Goal: Download file/media: Obtain a digital file from the website

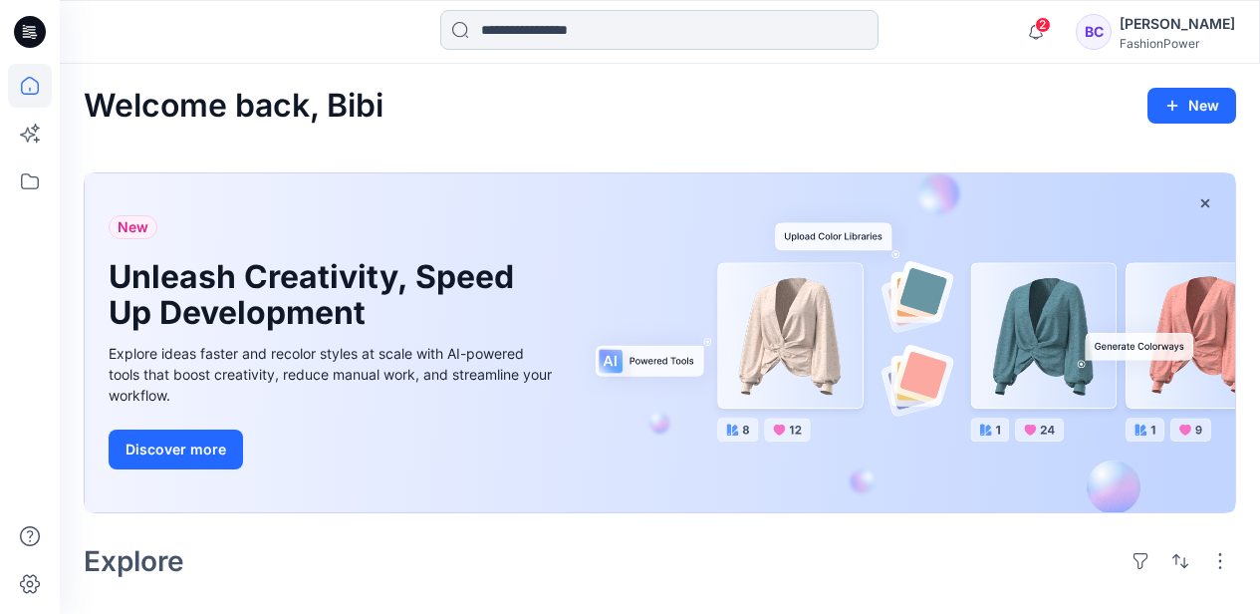
scroll to position [265, 0]
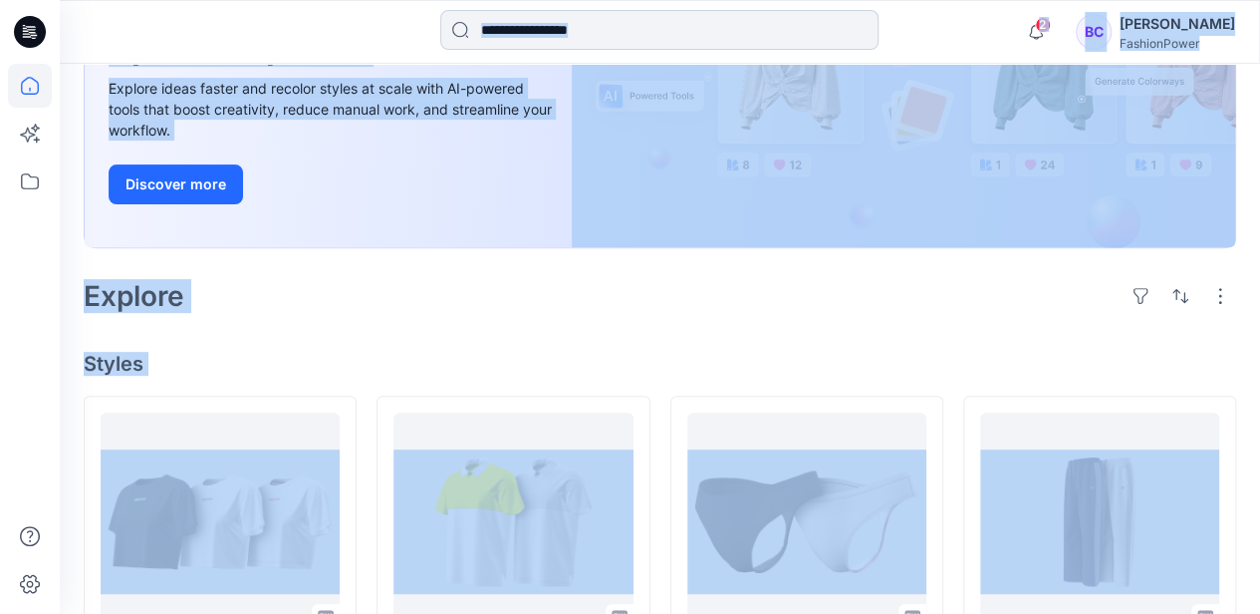
click at [512, 44] on input at bounding box center [659, 30] width 438 height 40
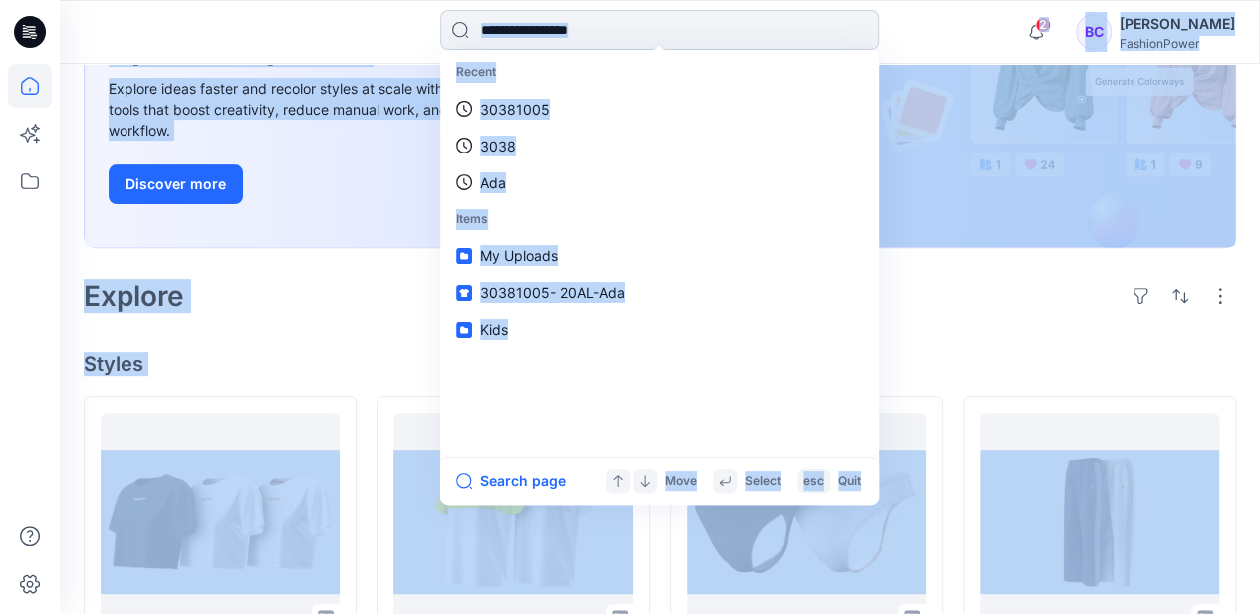
click at [511, 31] on input at bounding box center [659, 30] width 438 height 40
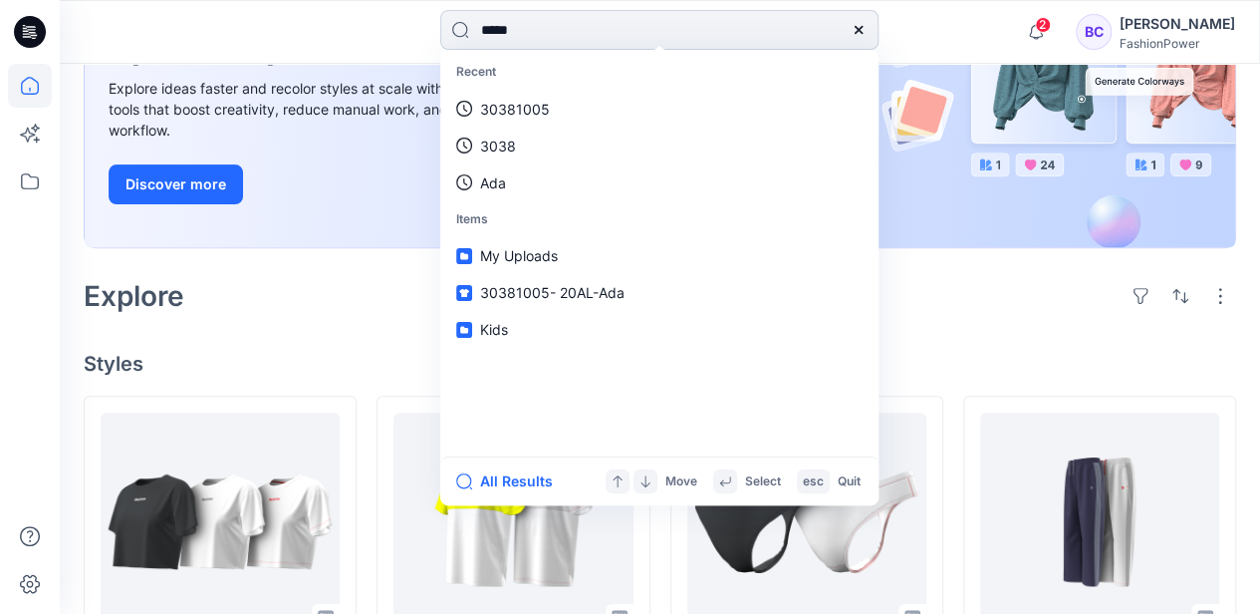
type input "******"
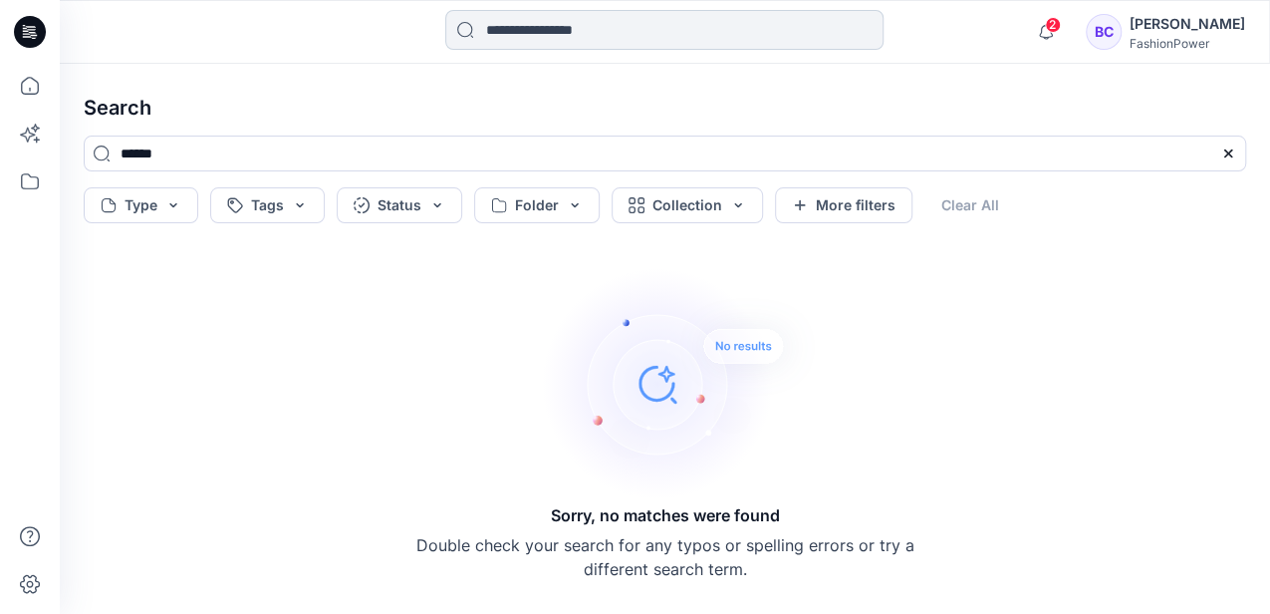
click at [493, 38] on input at bounding box center [664, 30] width 438 height 40
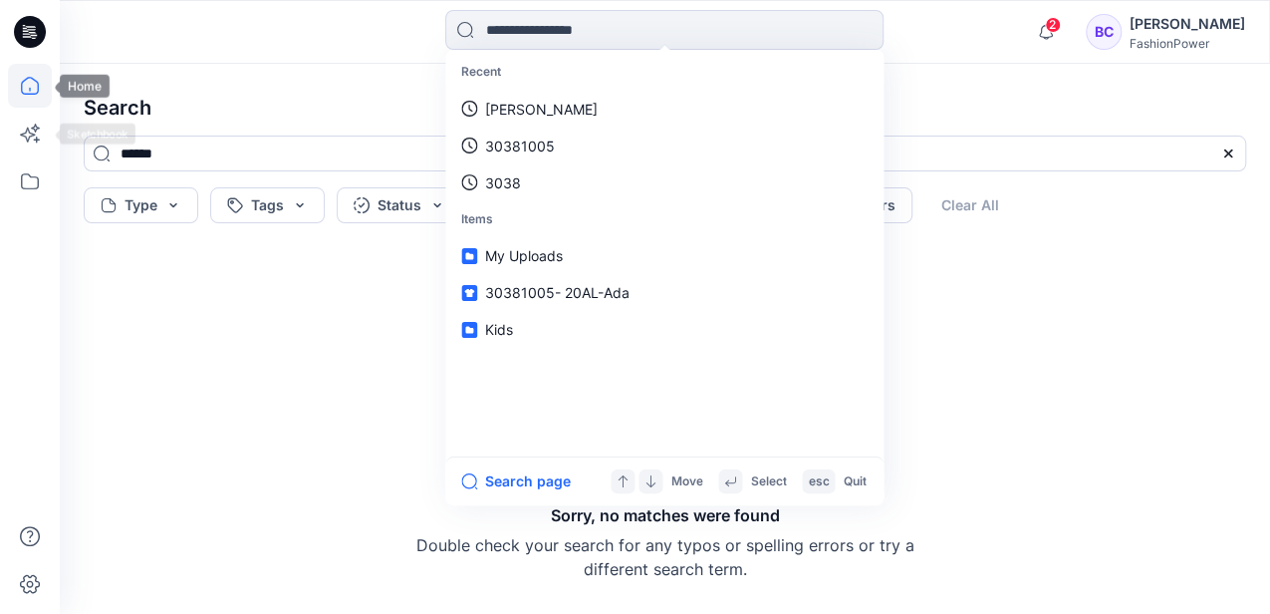
click at [20, 92] on icon at bounding box center [30, 86] width 44 height 44
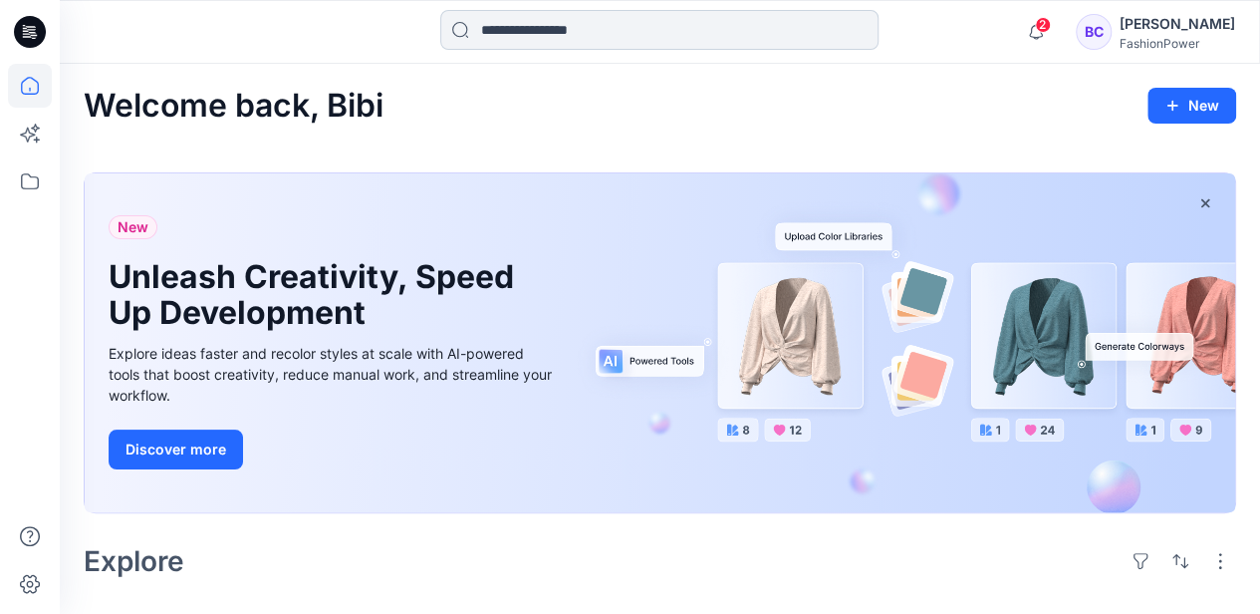
click at [610, 16] on input at bounding box center [659, 30] width 438 height 40
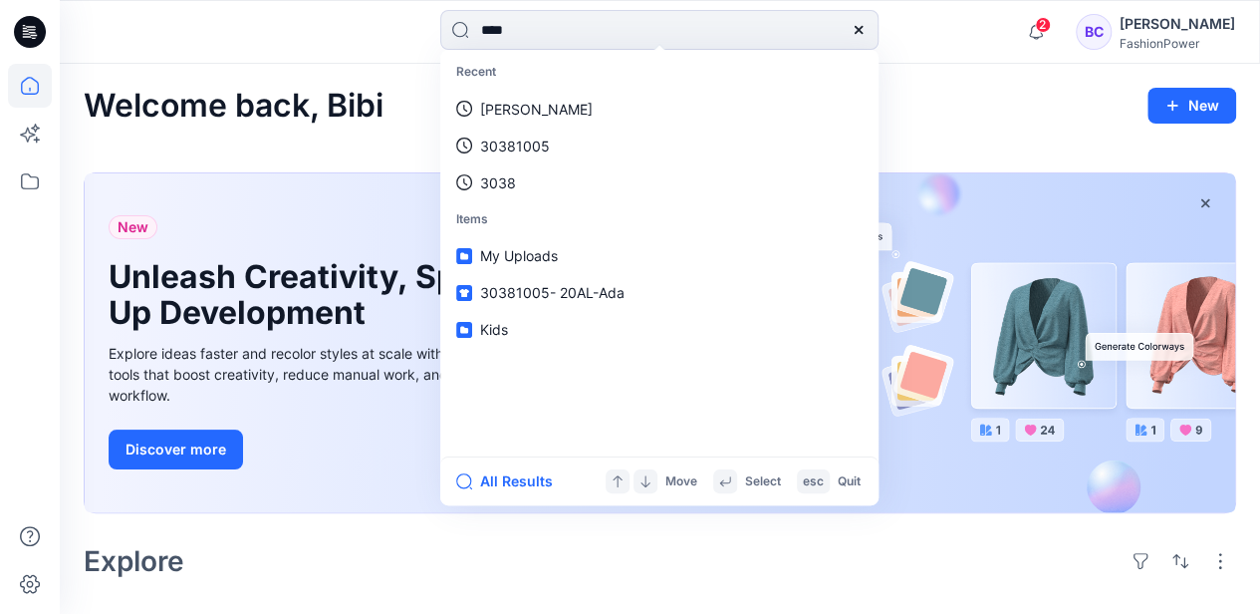
type input "*****"
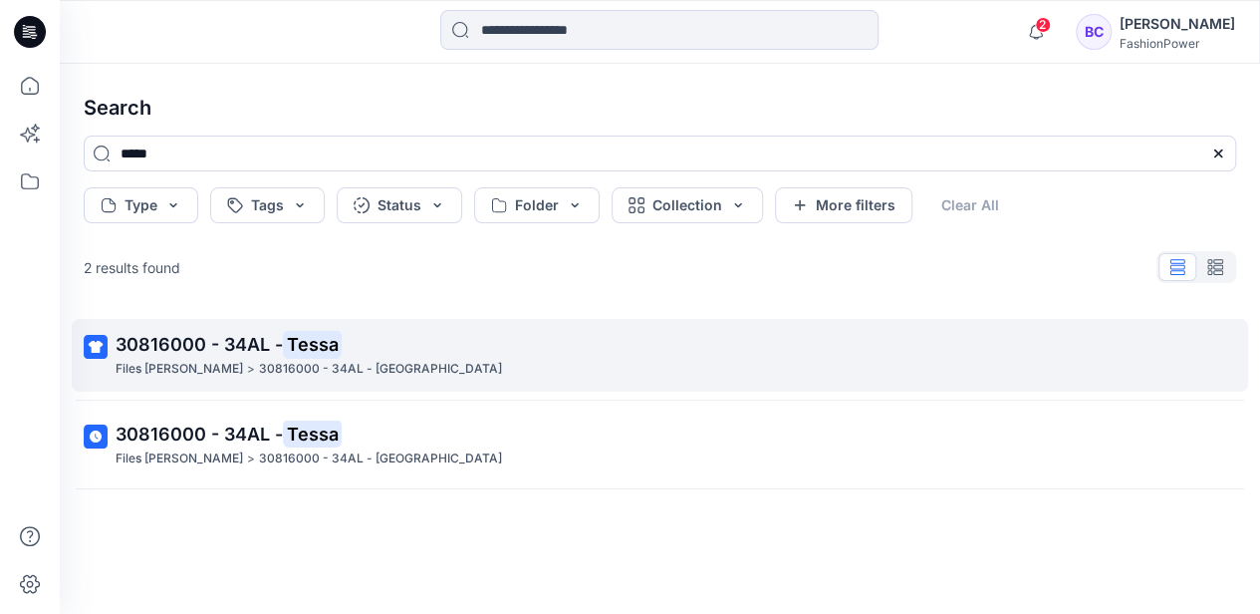
click at [259, 359] on p "30816000 - 34AL - [GEOGRAPHIC_DATA]" at bounding box center [380, 369] width 243 height 21
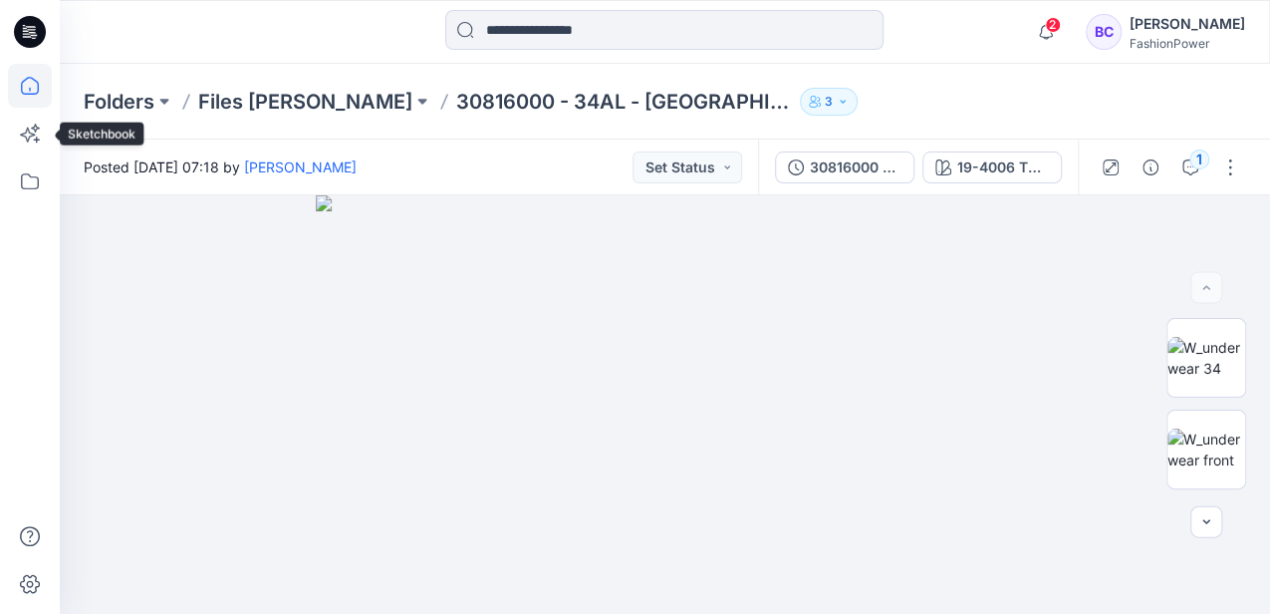
click at [30, 89] on icon at bounding box center [29, 90] width 1 height 4
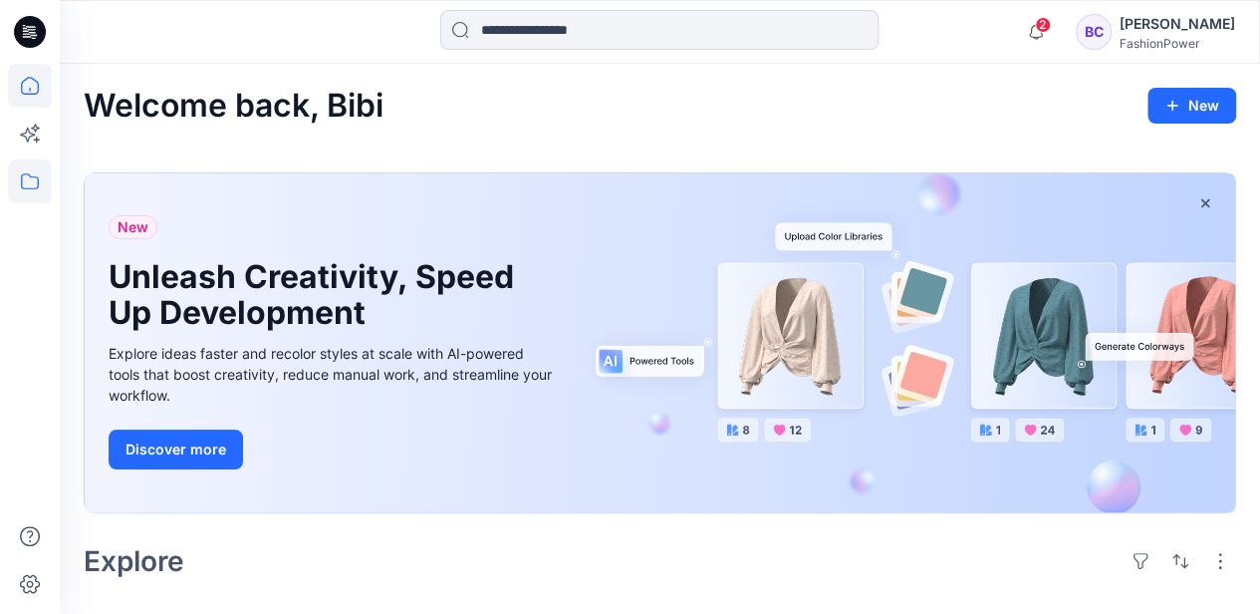
click at [34, 183] on icon at bounding box center [30, 181] width 44 height 44
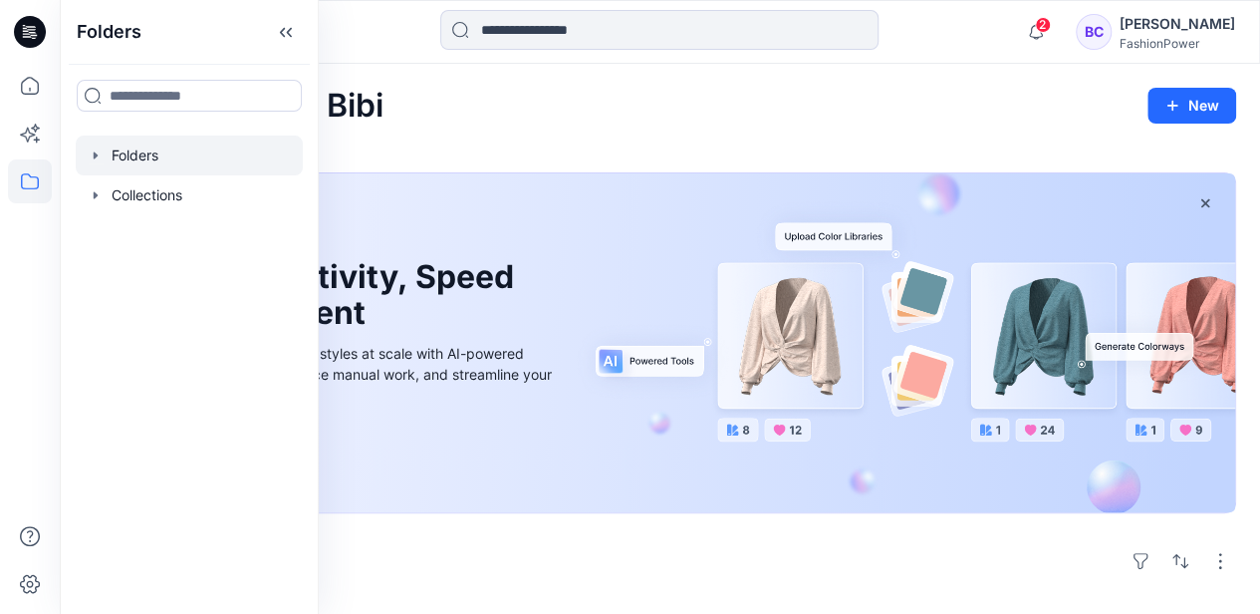
click at [95, 153] on icon "button" at bounding box center [96, 155] width 16 height 16
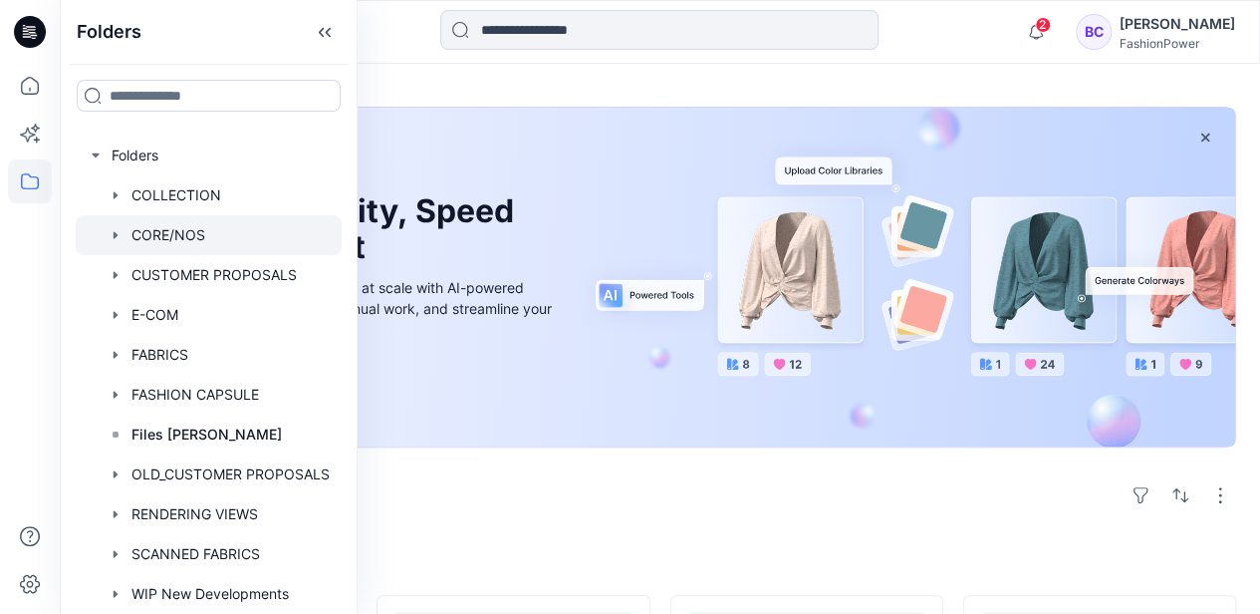
click at [108, 235] on icon "button" at bounding box center [116, 235] width 16 height 16
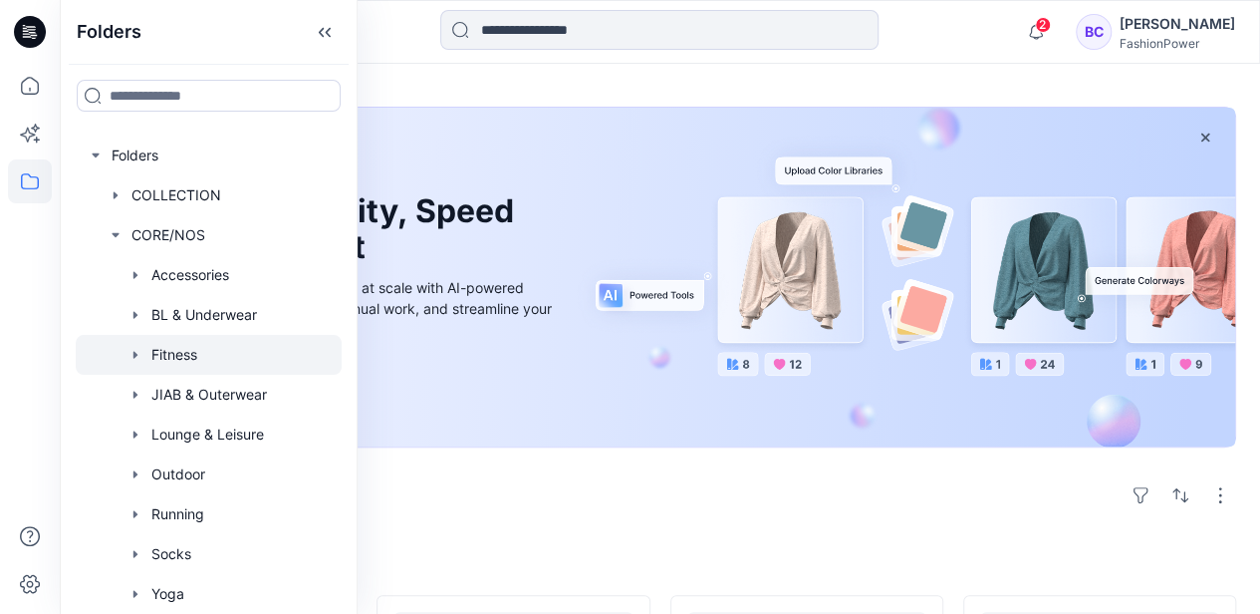
click at [137, 353] on icon "button" at bounding box center [135, 355] width 16 height 16
click at [137, 353] on icon "button" at bounding box center [134, 355] width 7 height 4
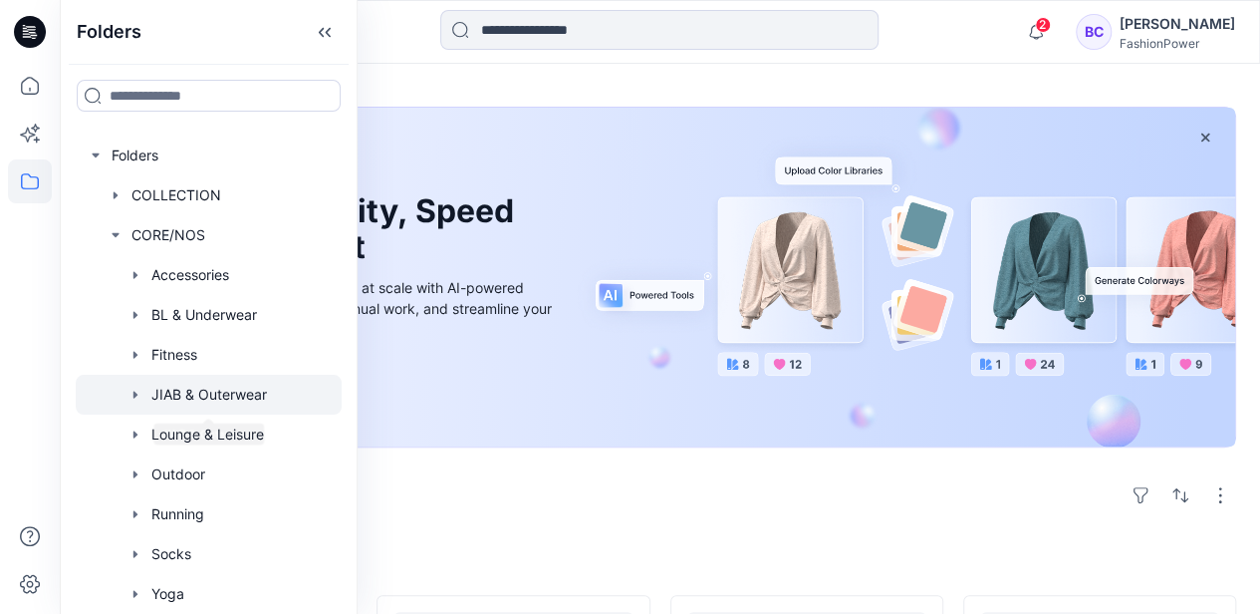
scroll to position [66, 0]
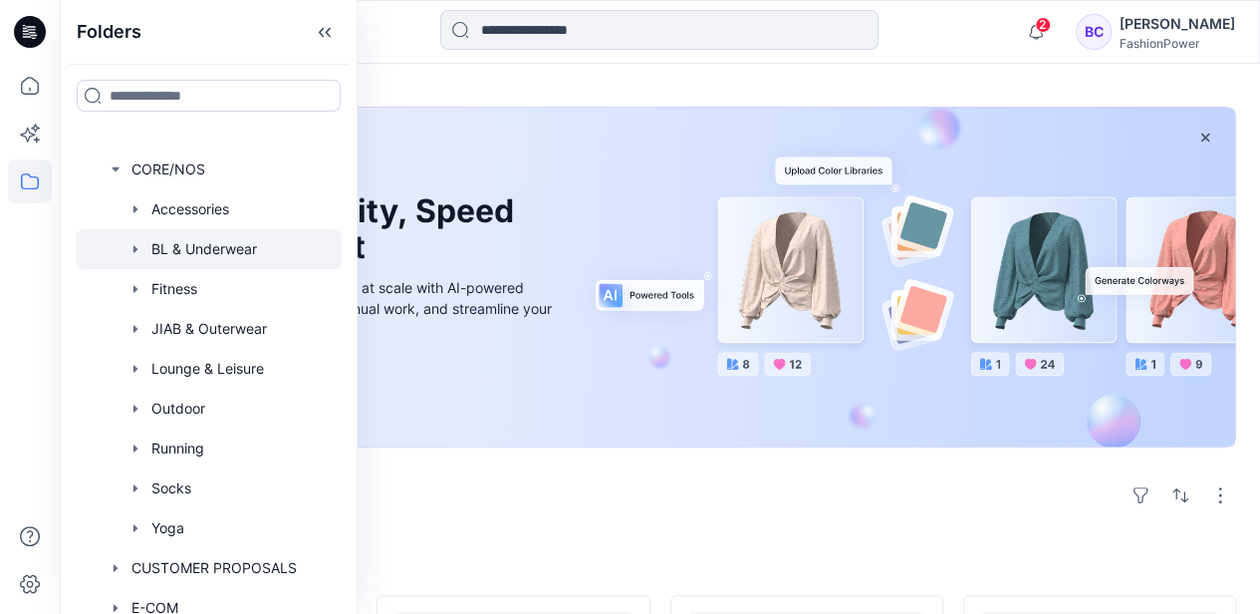
click at [143, 237] on div at bounding box center [209, 249] width 266 height 40
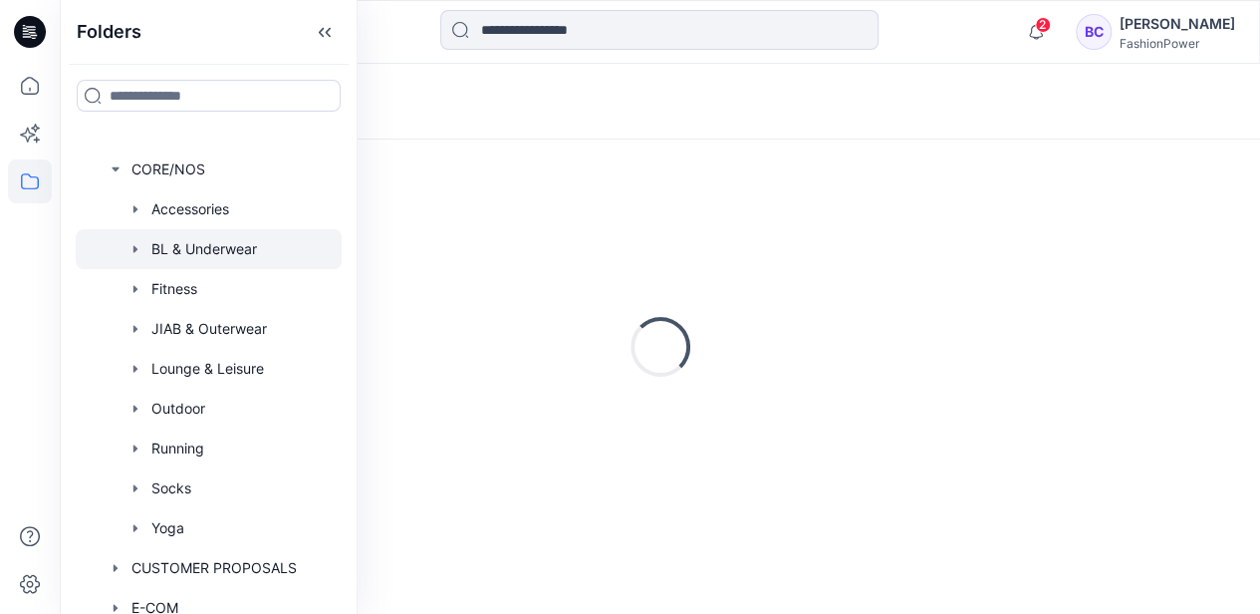
click at [128, 247] on icon "button" at bounding box center [135, 249] width 16 height 16
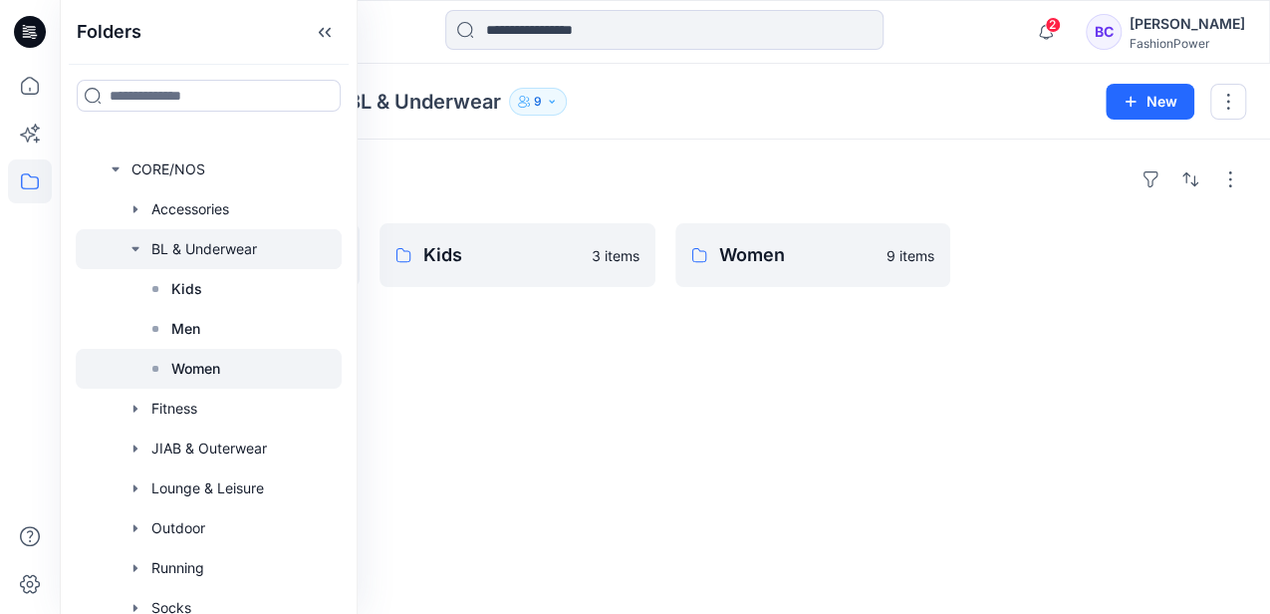
click at [161, 364] on icon at bounding box center [155, 369] width 16 height 16
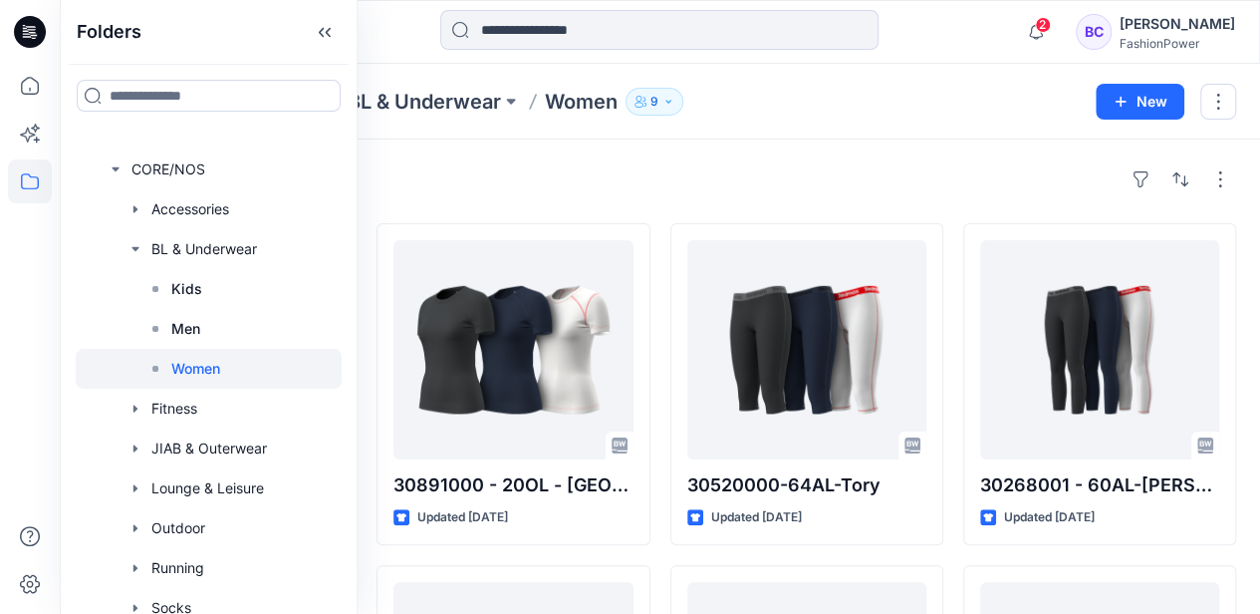
click at [884, 107] on div "Folders CORE/NOS BL & Underwear Women 9" at bounding box center [582, 102] width 997 height 28
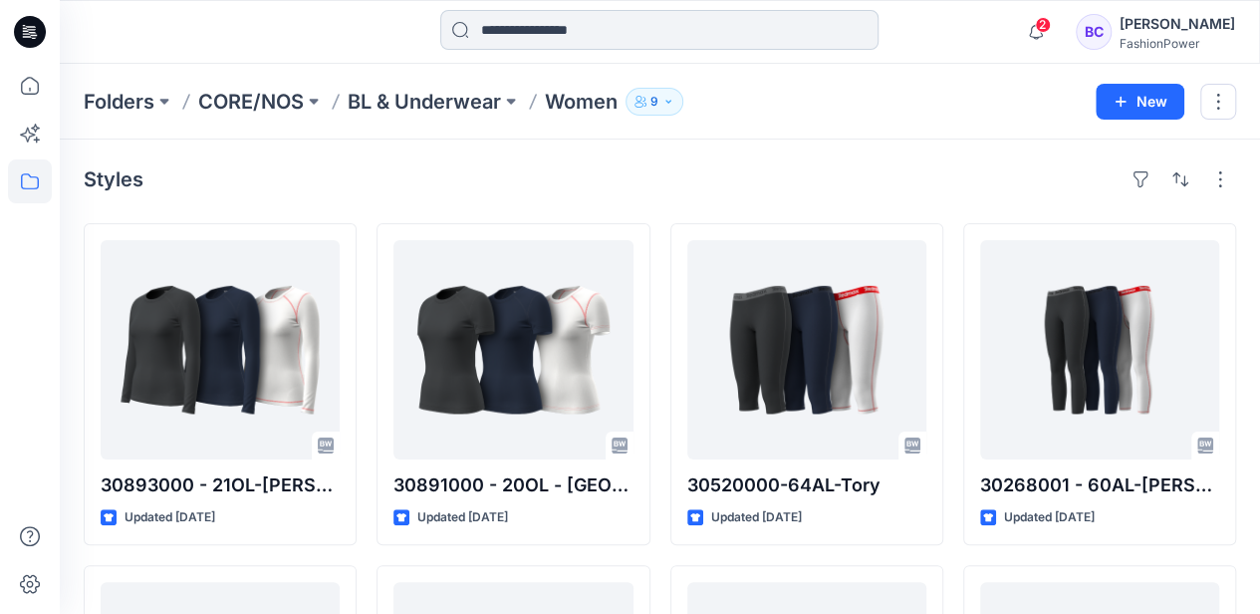
click at [547, 15] on input at bounding box center [659, 30] width 438 height 40
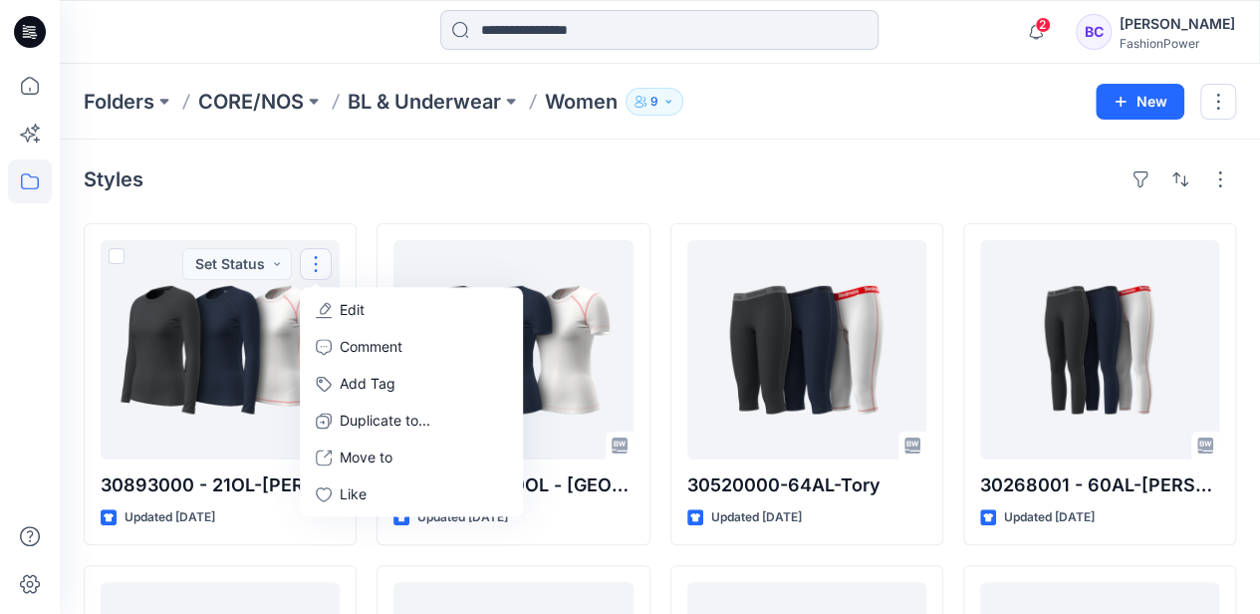
click at [633, 18] on input at bounding box center [659, 30] width 438 height 40
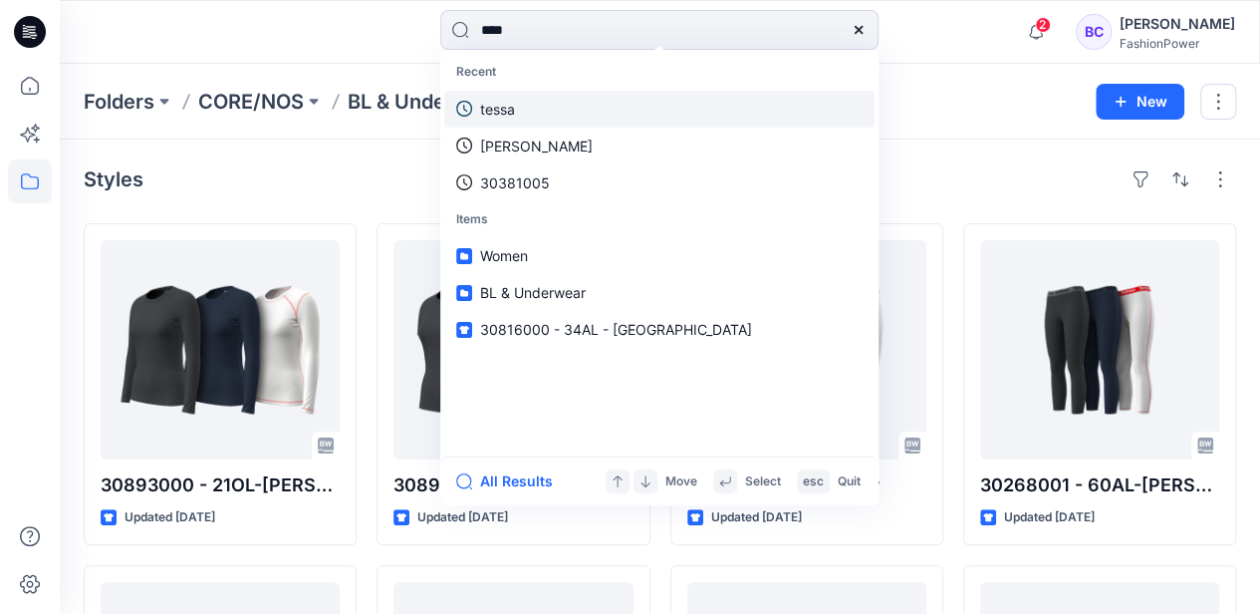
type input "****"
click at [537, 112] on link "tessa" at bounding box center [659, 109] width 430 height 37
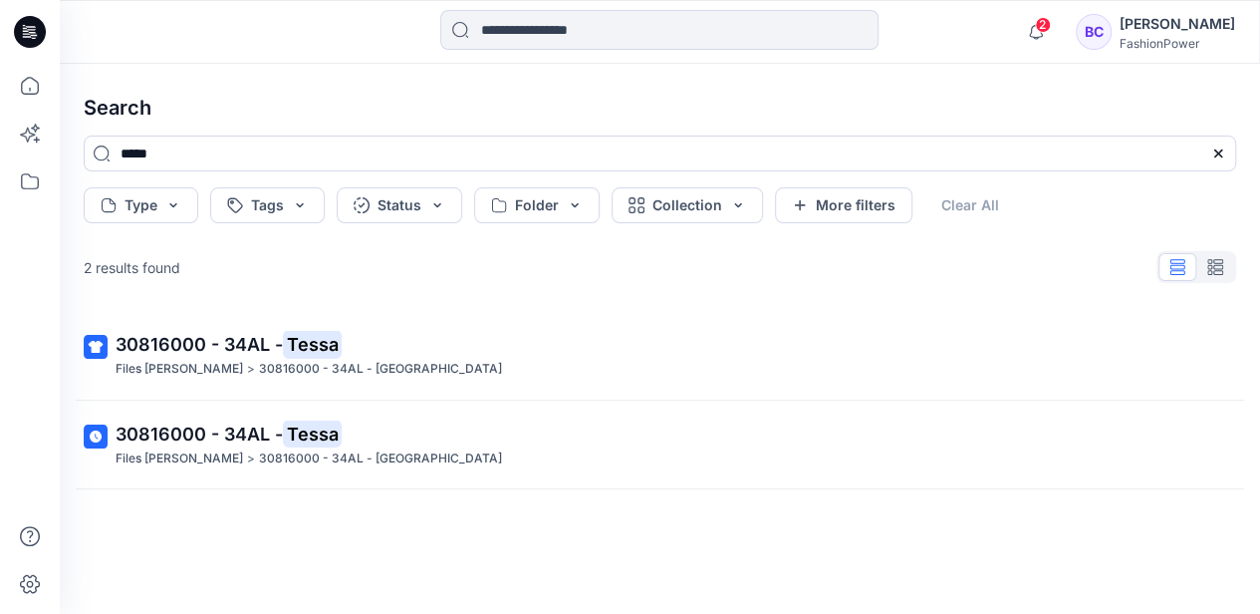
click at [203, 353] on span "30816000 - 34AL -" at bounding box center [199, 344] width 167 height 21
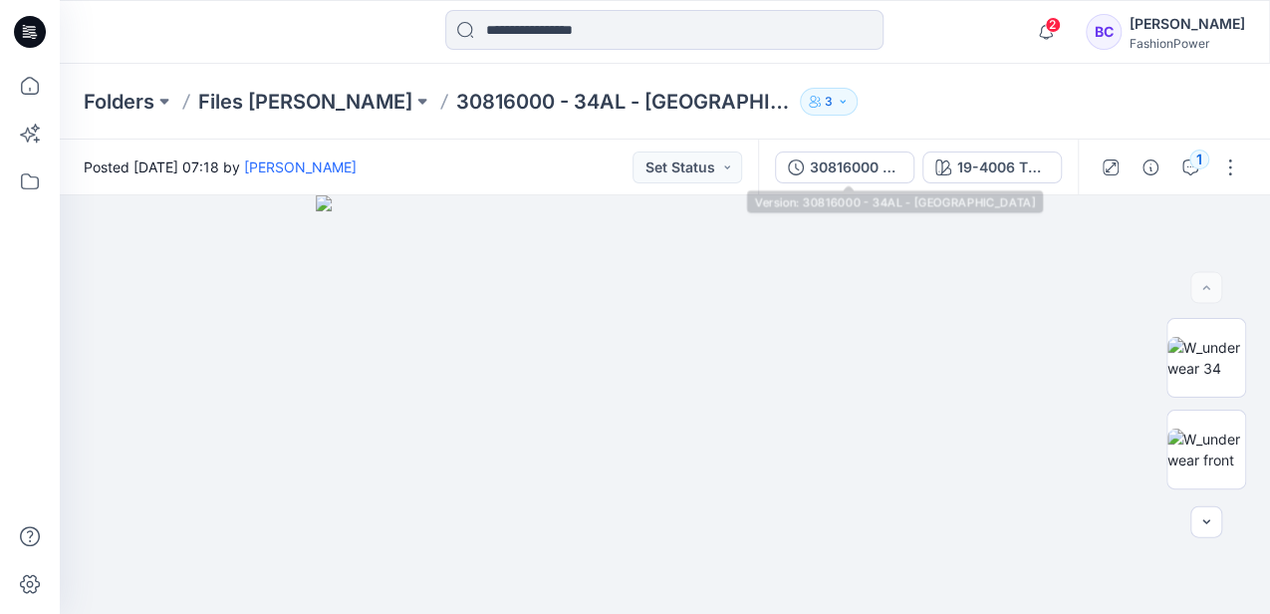
click at [899, 183] on div "30816000 - 34AL - Tessa 19-4006 TPG caviar 1" at bounding box center [918, 167] width 320 height 56
click at [872, 171] on div "30816000 - 34AL - [GEOGRAPHIC_DATA]" at bounding box center [856, 167] width 92 height 22
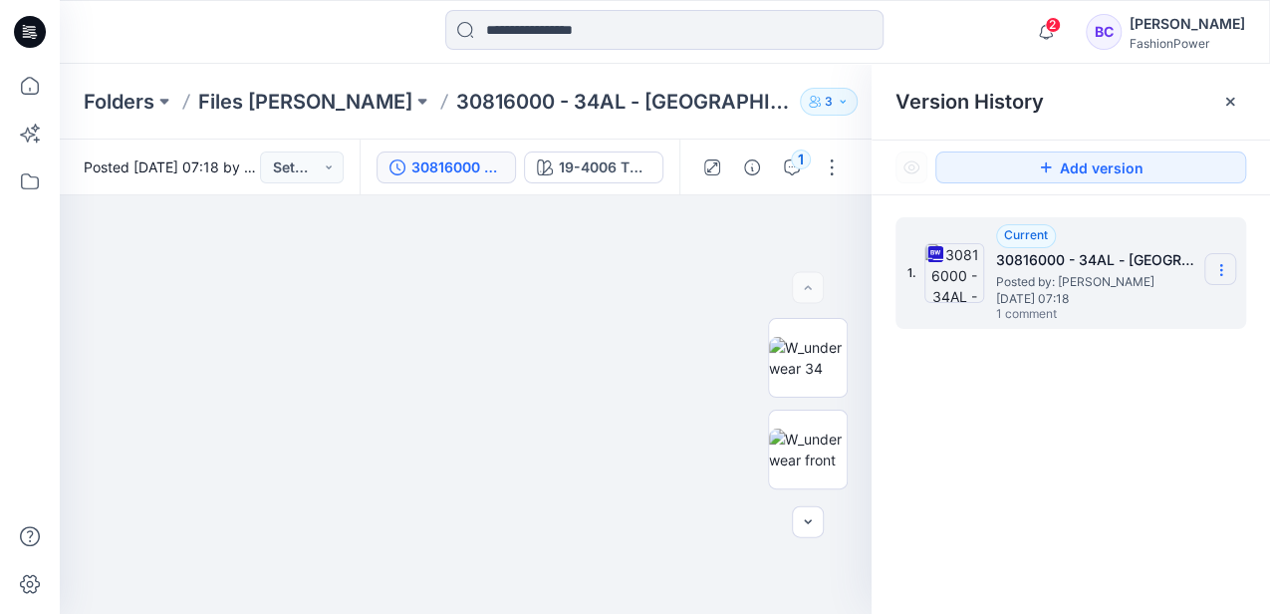
click at [1229, 263] on section at bounding box center [1220, 269] width 32 height 32
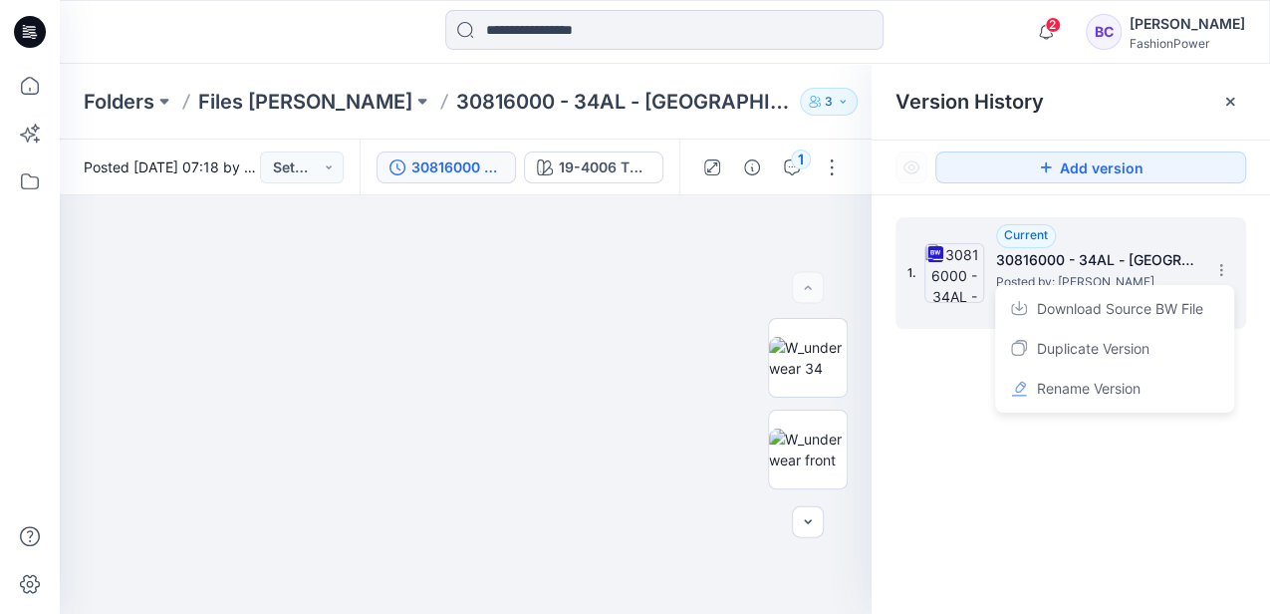
click at [1127, 299] on span "Download Source BW File" at bounding box center [1120, 309] width 166 height 24
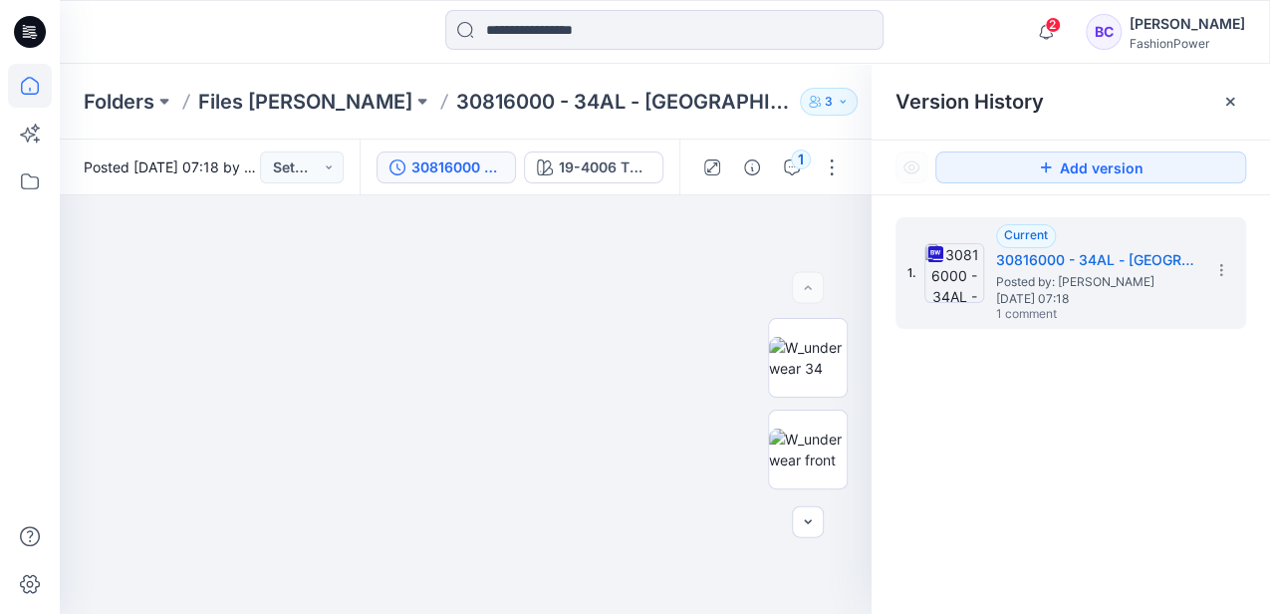
click at [32, 74] on icon at bounding box center [30, 86] width 44 height 44
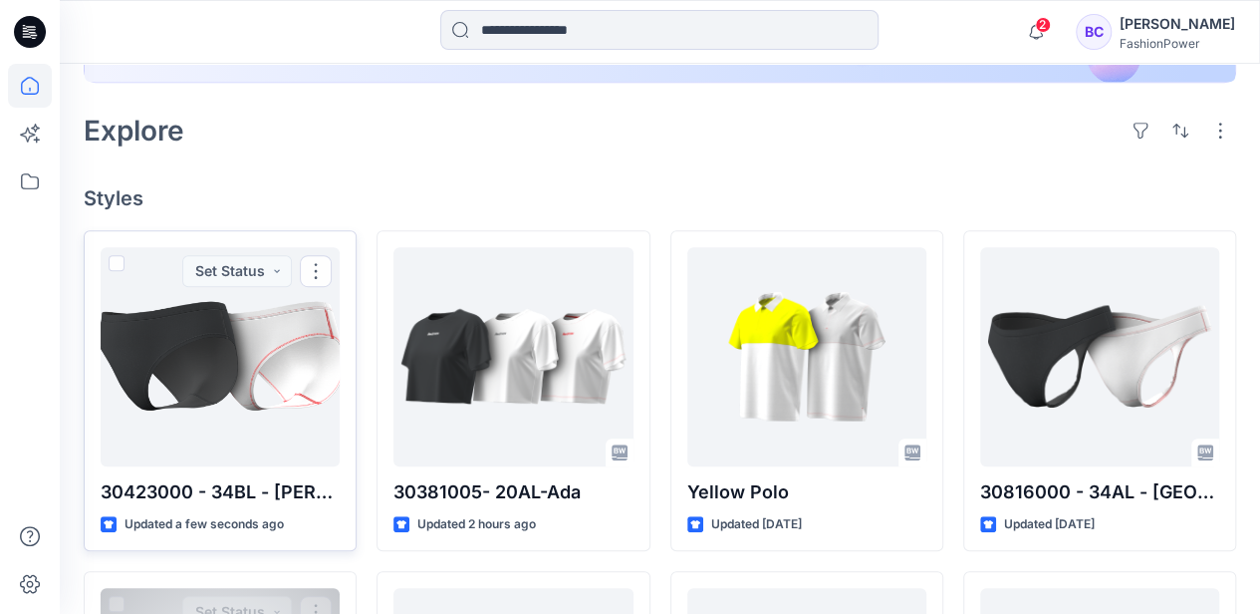
scroll to position [531, 0]
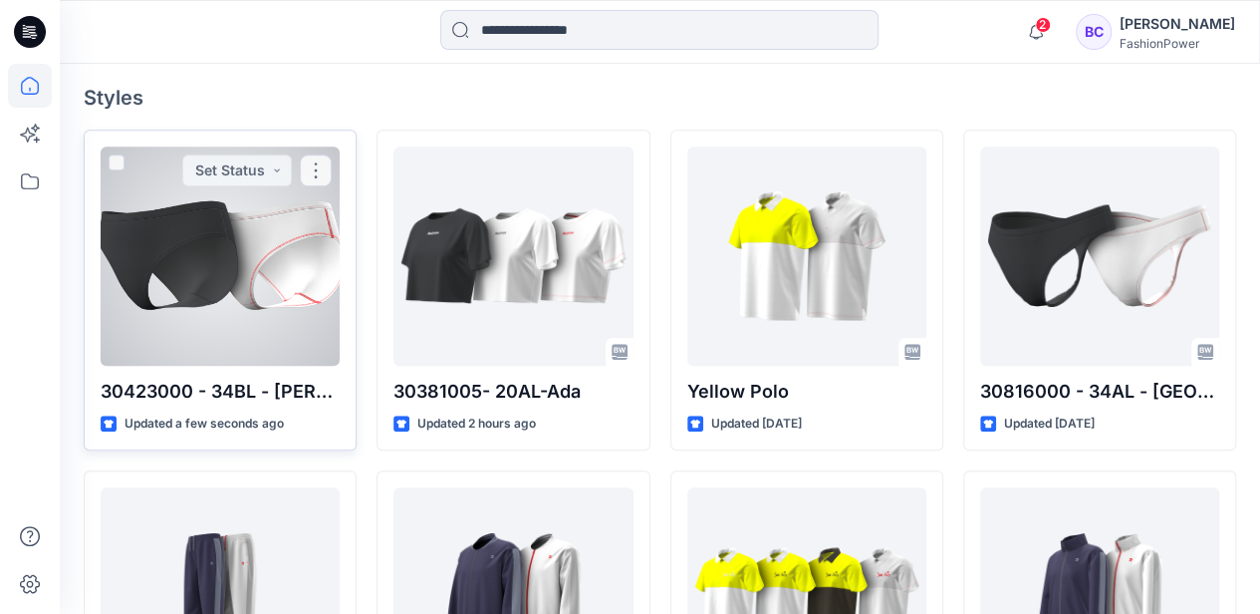
click at [246, 259] on div at bounding box center [220, 255] width 239 height 219
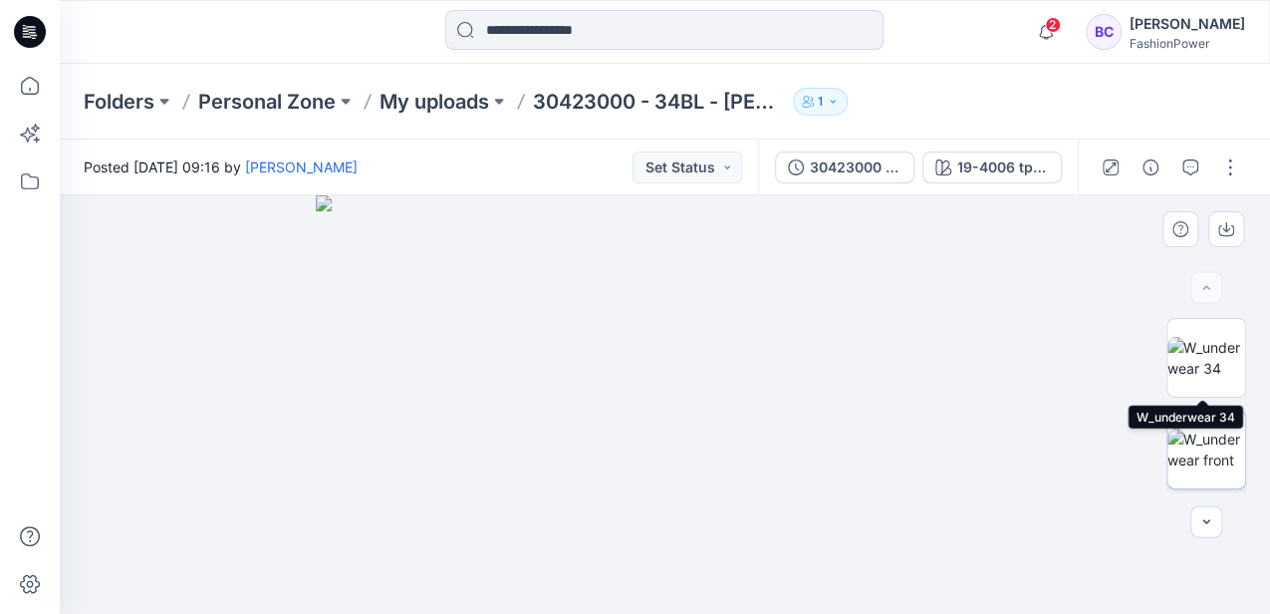
click at [1229, 459] on img at bounding box center [1206, 449] width 78 height 42
click at [791, 310] on img at bounding box center [664, 372] width 547 height 482
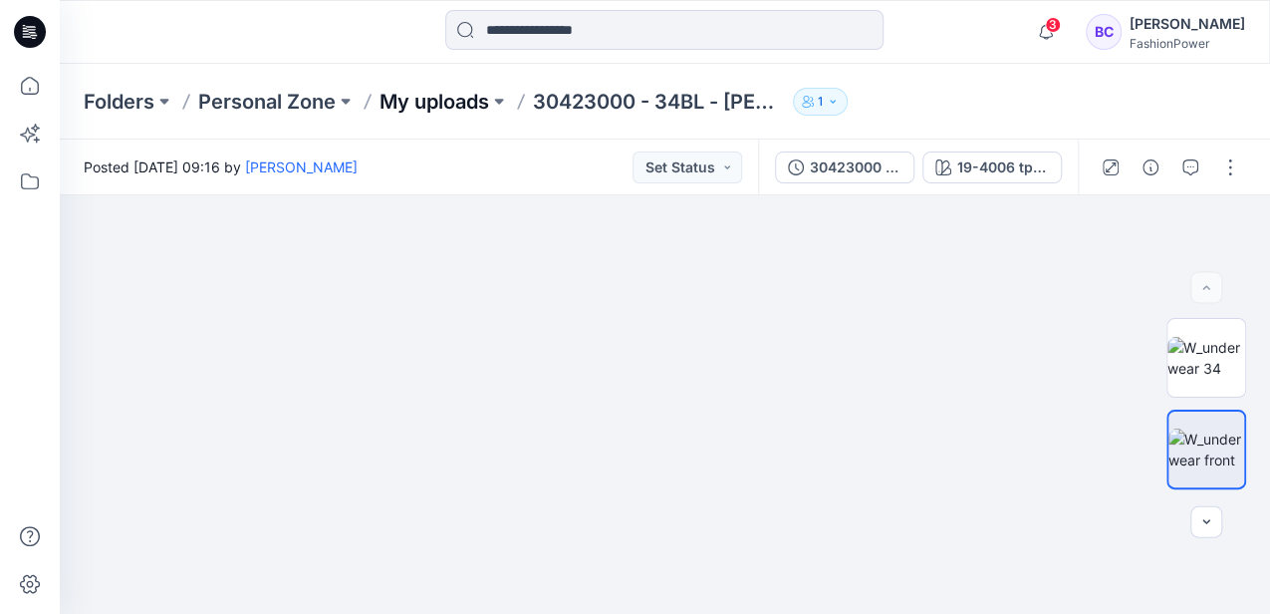
click at [450, 109] on p "My uploads" at bounding box center [434, 102] width 110 height 28
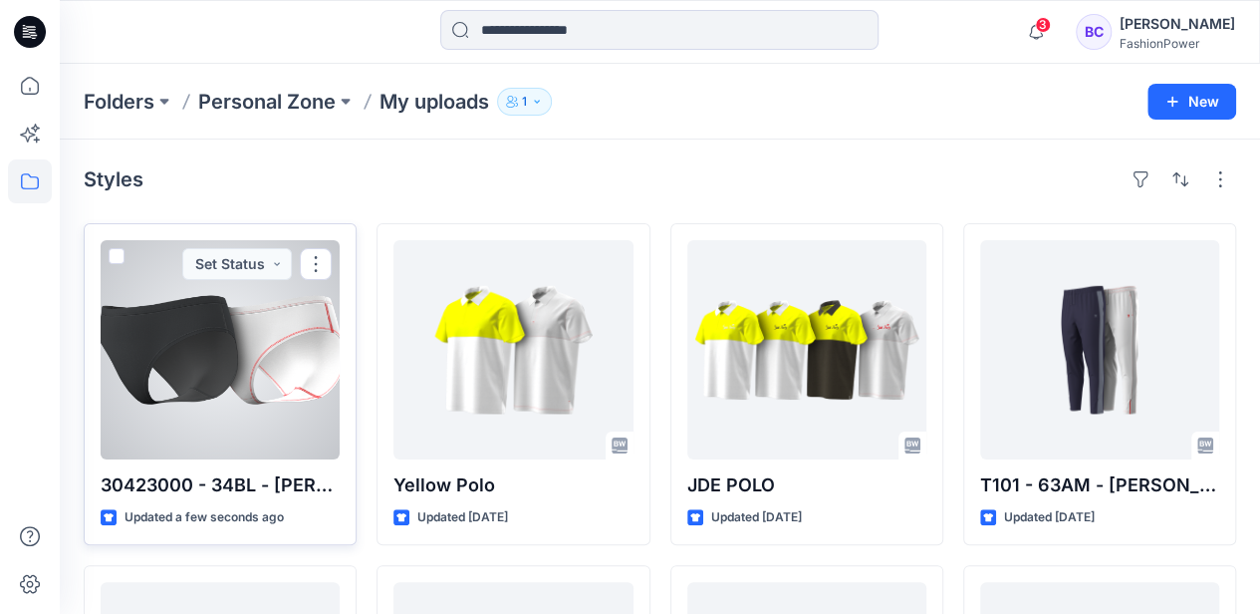
click at [119, 257] on span at bounding box center [117, 256] width 16 height 16
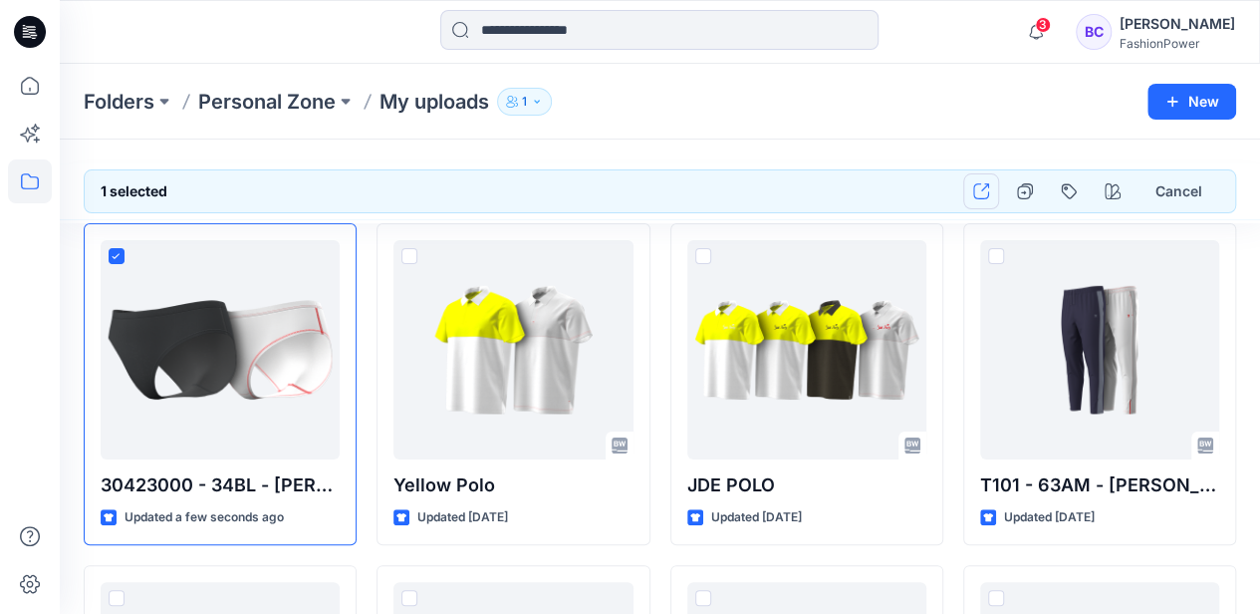
click at [978, 193] on icon "button" at bounding box center [981, 191] width 16 height 16
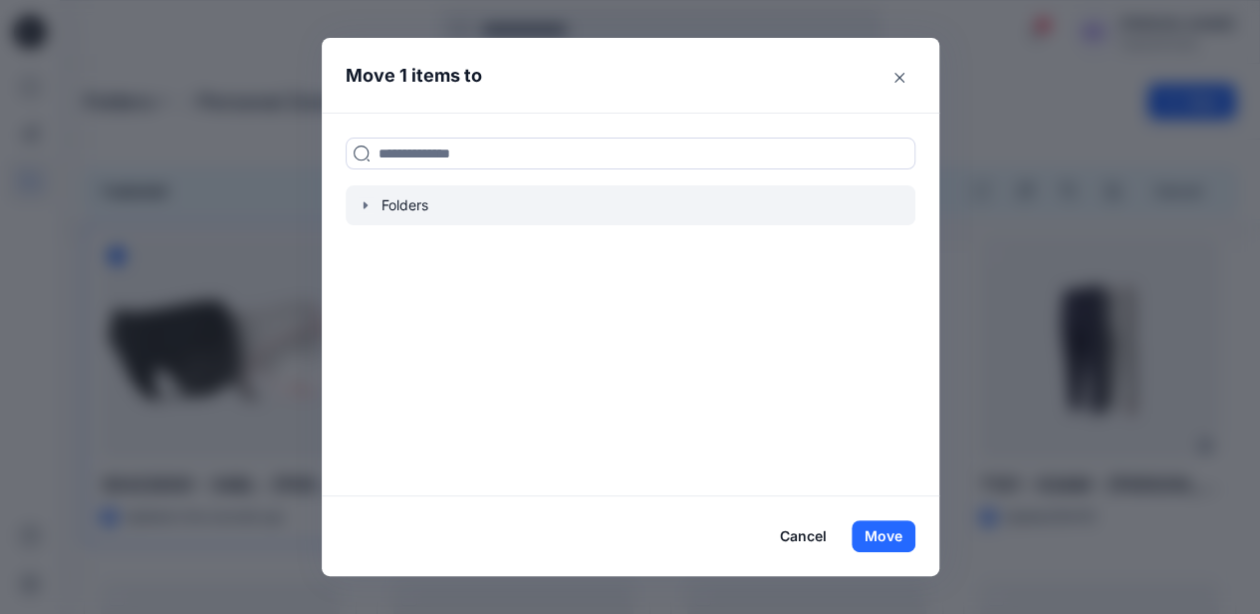
click at [365, 200] on icon "button" at bounding box center [366, 205] width 16 height 16
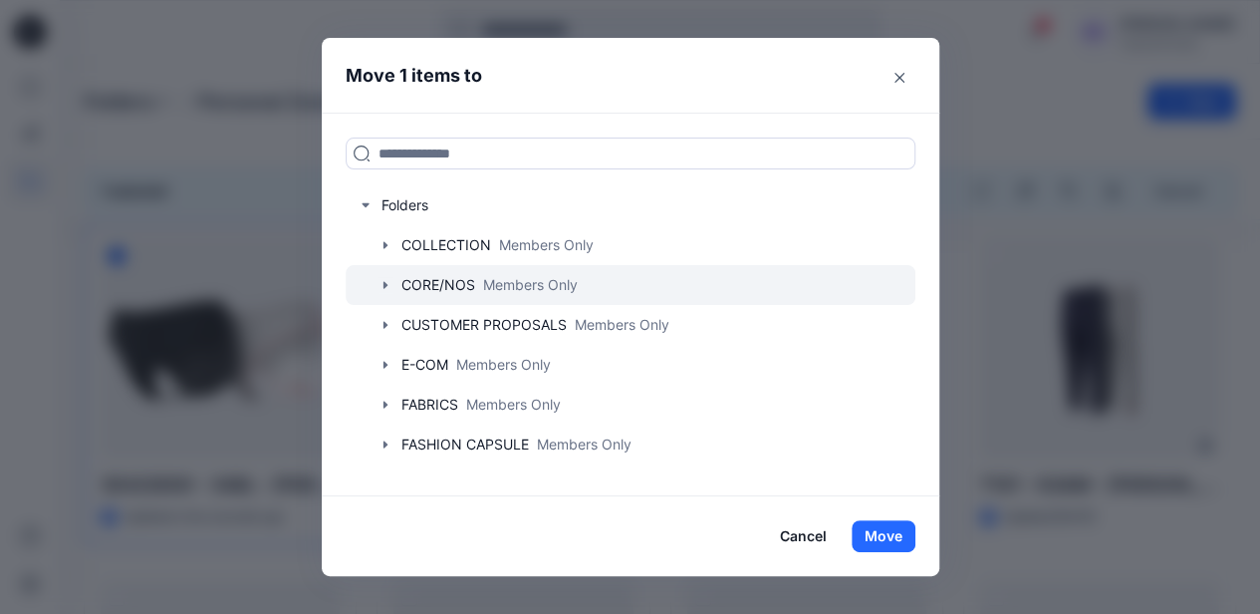
click at [381, 287] on icon "button" at bounding box center [385, 285] width 16 height 16
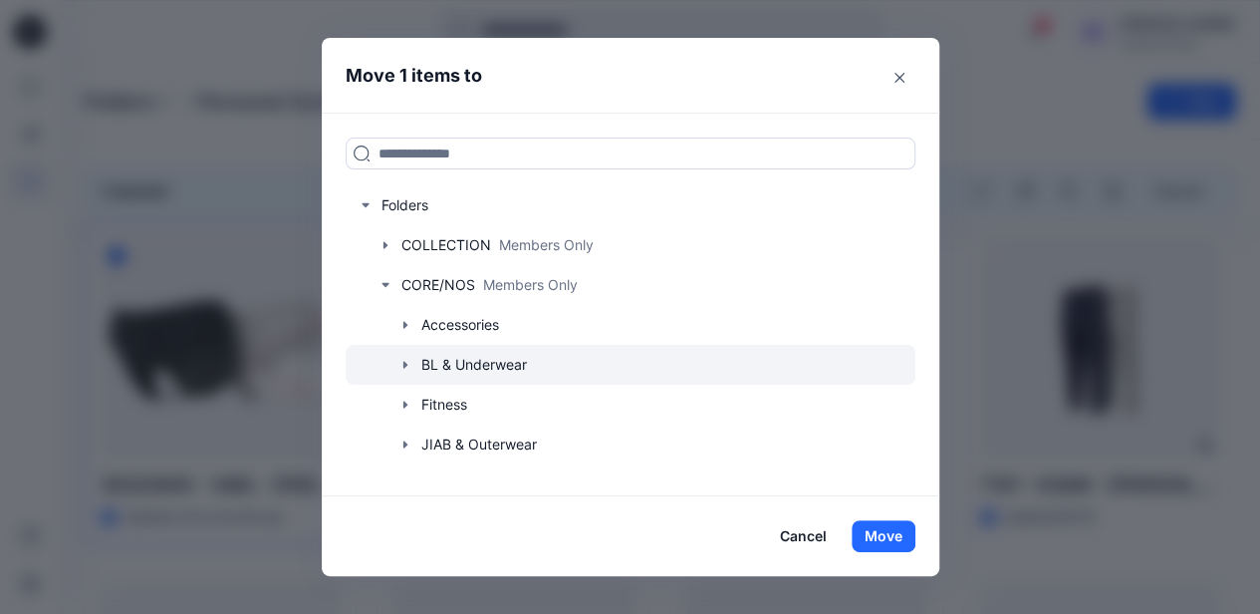
click at [405, 362] on icon "button" at bounding box center [405, 365] width 16 height 16
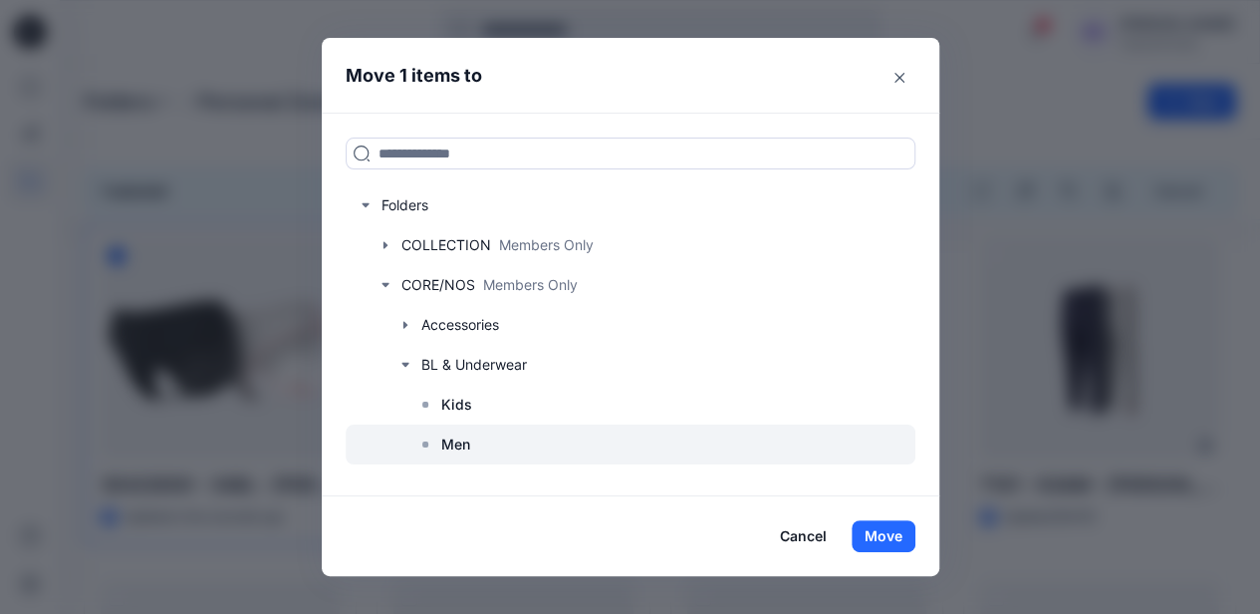
scroll to position [66, 0]
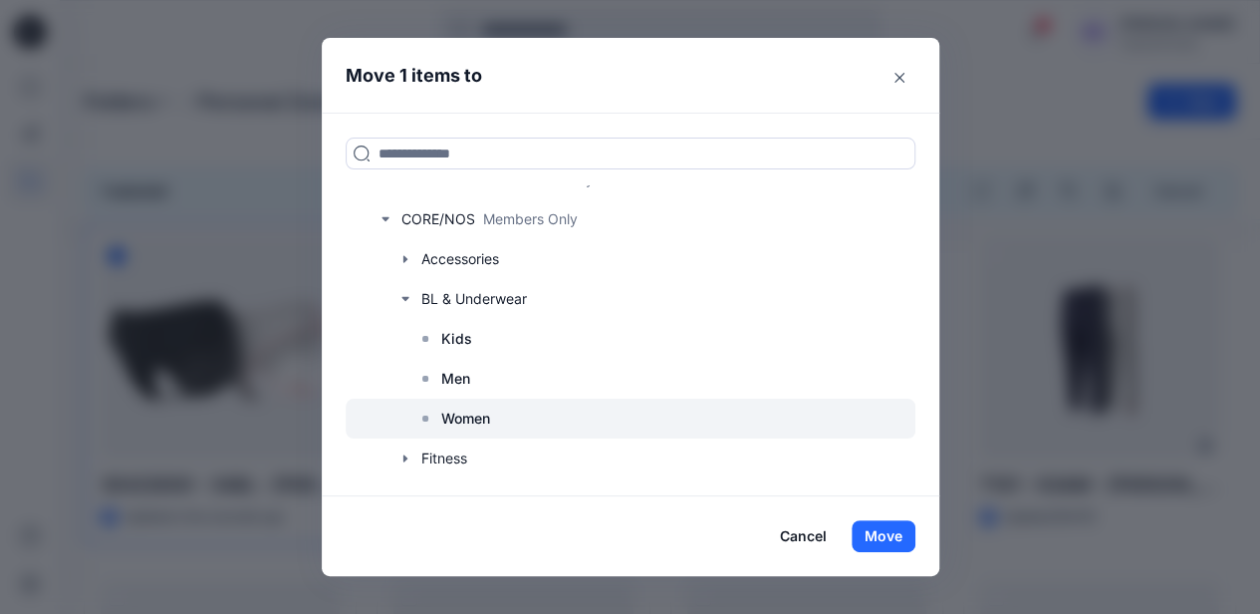
click at [462, 406] on p "Women" at bounding box center [465, 418] width 49 height 24
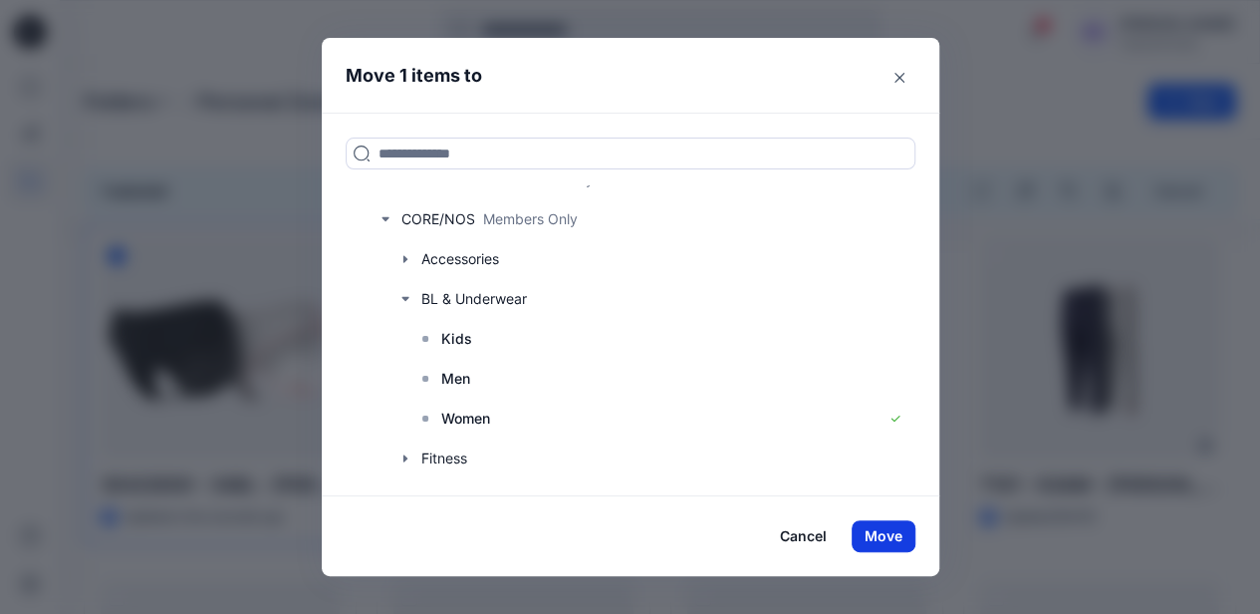
click at [894, 539] on button "Move" at bounding box center [884, 536] width 64 height 32
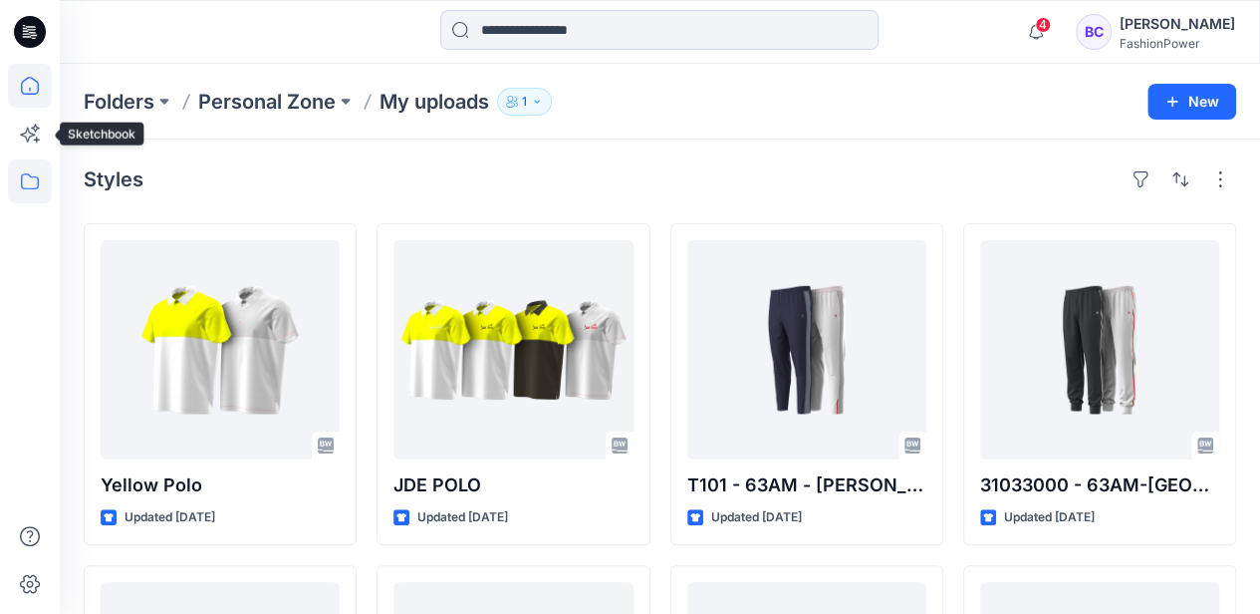
click at [24, 91] on icon at bounding box center [30, 86] width 44 height 44
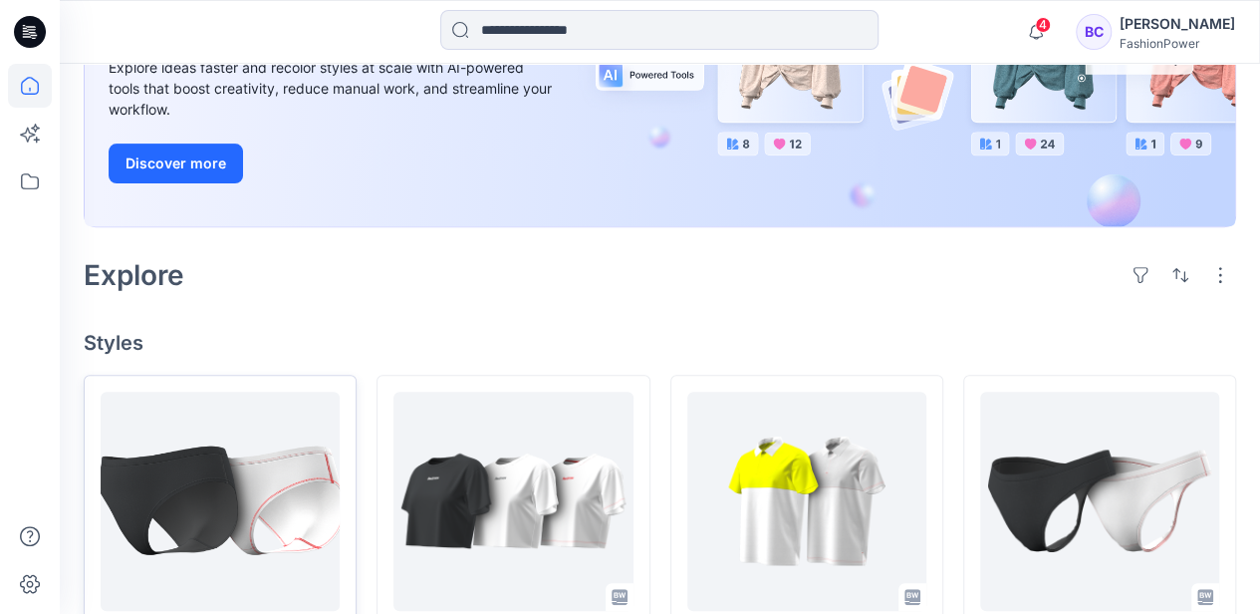
scroll to position [332, 0]
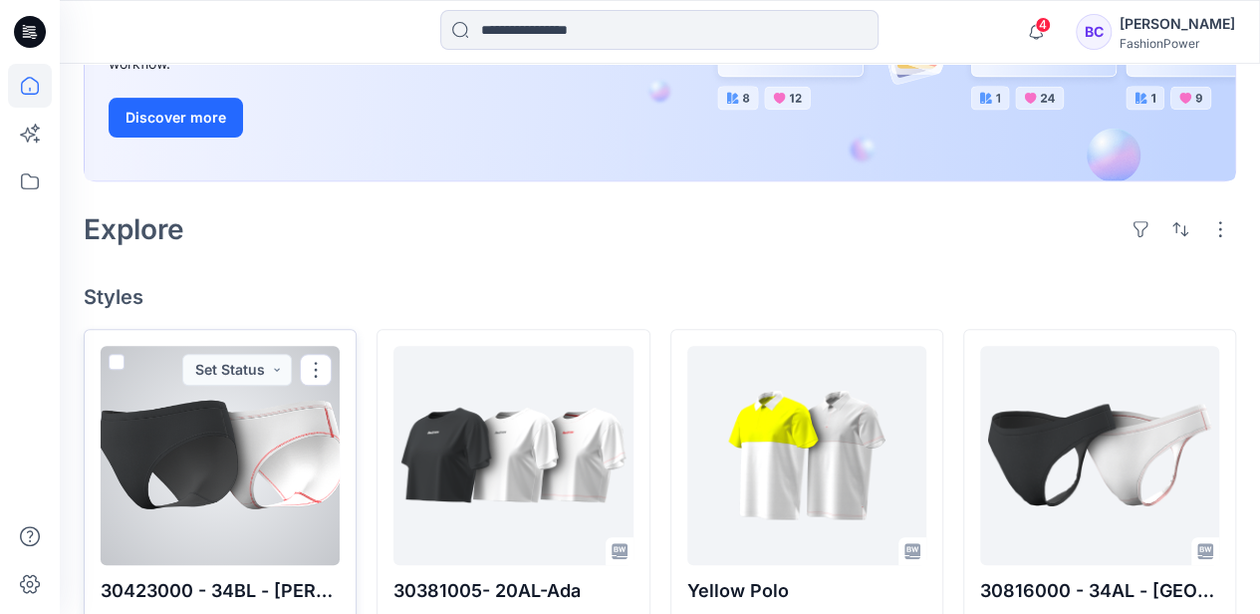
click at [293, 430] on div at bounding box center [220, 455] width 239 height 219
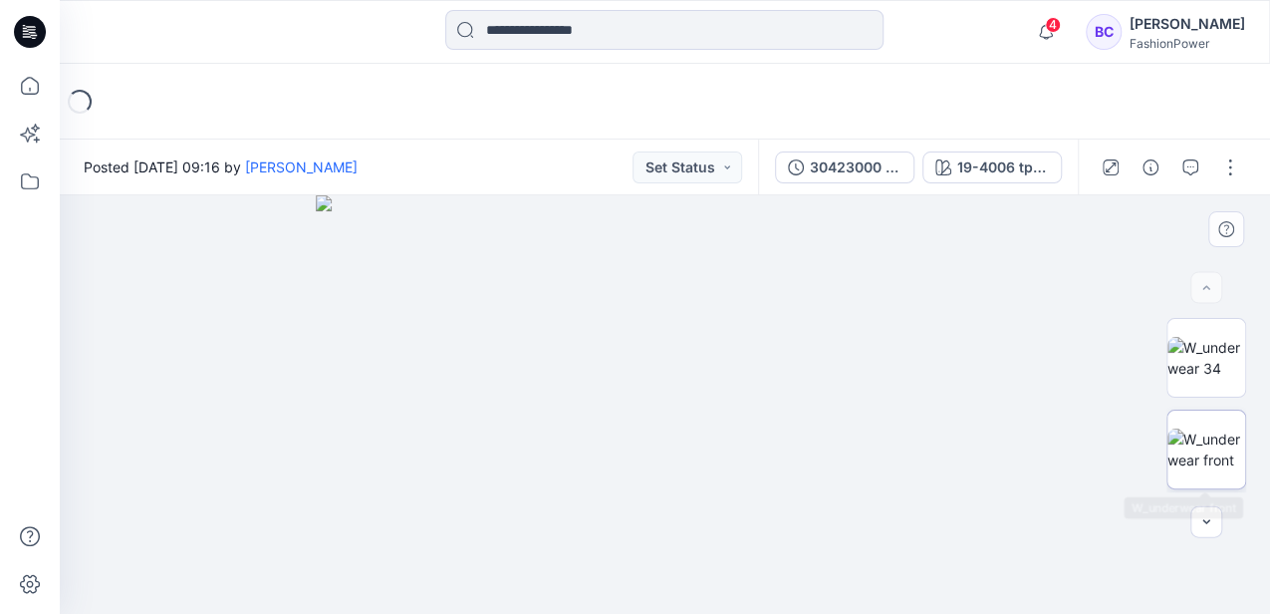
click at [1235, 463] on img at bounding box center [1206, 449] width 78 height 42
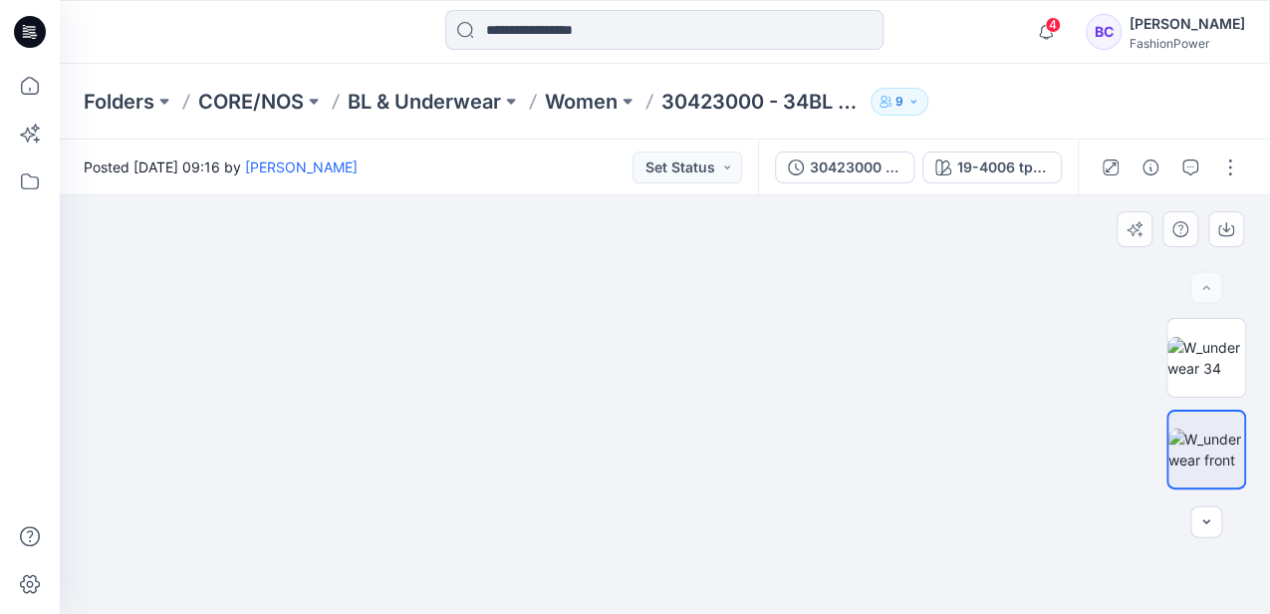
drag, startPoint x: 711, startPoint y: 446, endPoint x: 687, endPoint y: 351, distance: 98.6
click at [687, 351] on img at bounding box center [664, 228] width 932 height 771
click at [682, 574] on img at bounding box center [664, 404] width 418 height 418
click at [1180, 446] on img at bounding box center [1206, 449] width 76 height 42
click at [1076, 371] on div at bounding box center [665, 404] width 1210 height 418
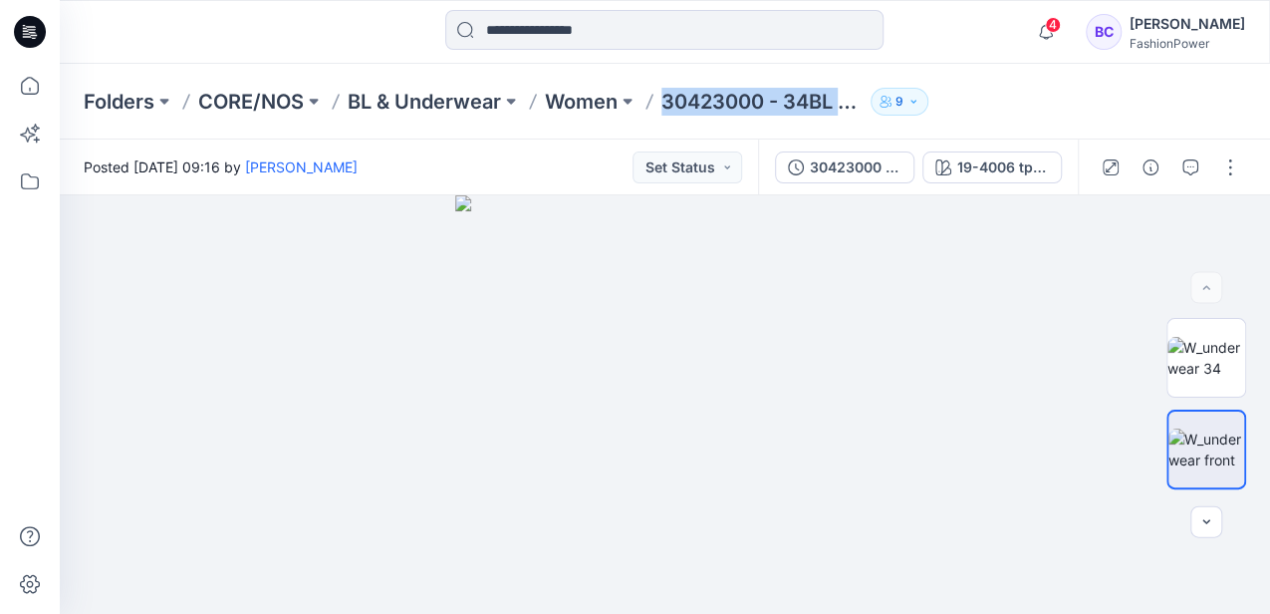
drag, startPoint x: 660, startPoint y: 109, endPoint x: 989, endPoint y: 92, distance: 329.1
click at [989, 92] on div "Folders CORE/NOS BL & Underwear Women 30423000 - 34BL - [PERSON_NAME] 9" at bounding box center [587, 102] width 1007 height 28
click at [19, 88] on icon at bounding box center [30, 86] width 44 height 44
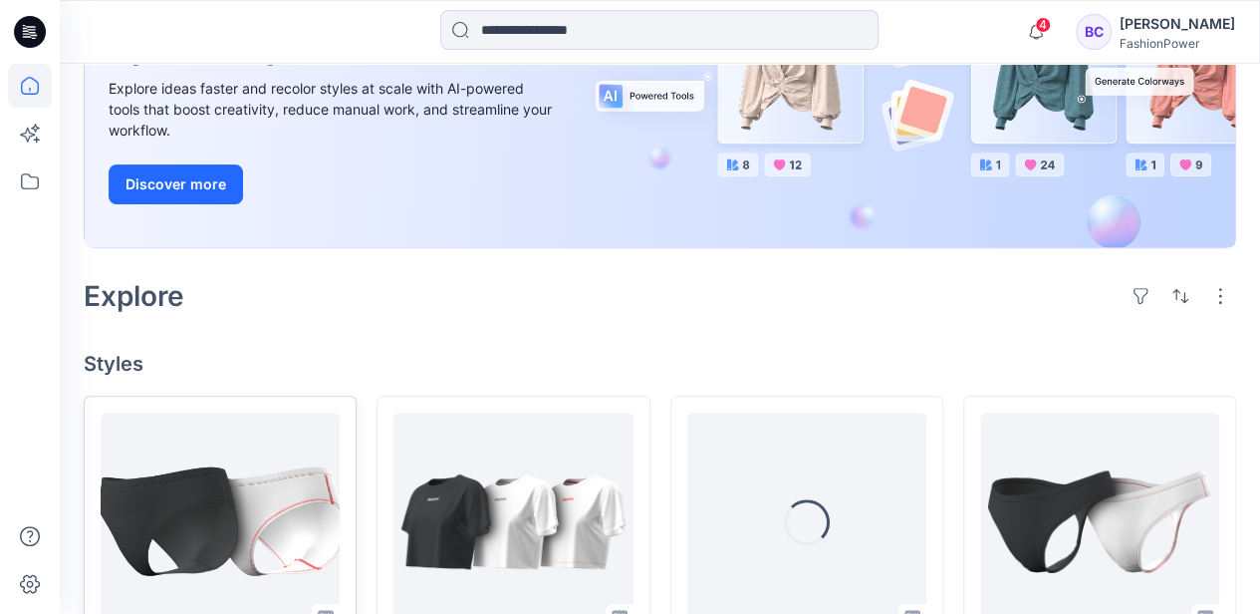
scroll to position [464, 0]
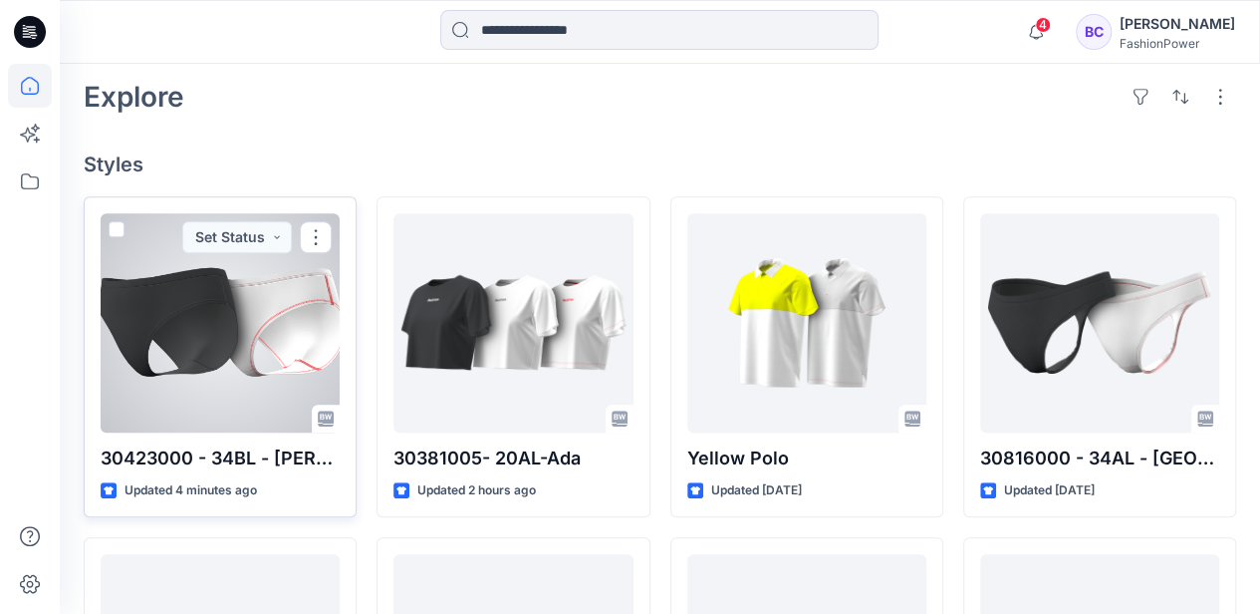
click at [123, 452] on p "30423000 - 34BL - [PERSON_NAME]" at bounding box center [220, 458] width 239 height 28
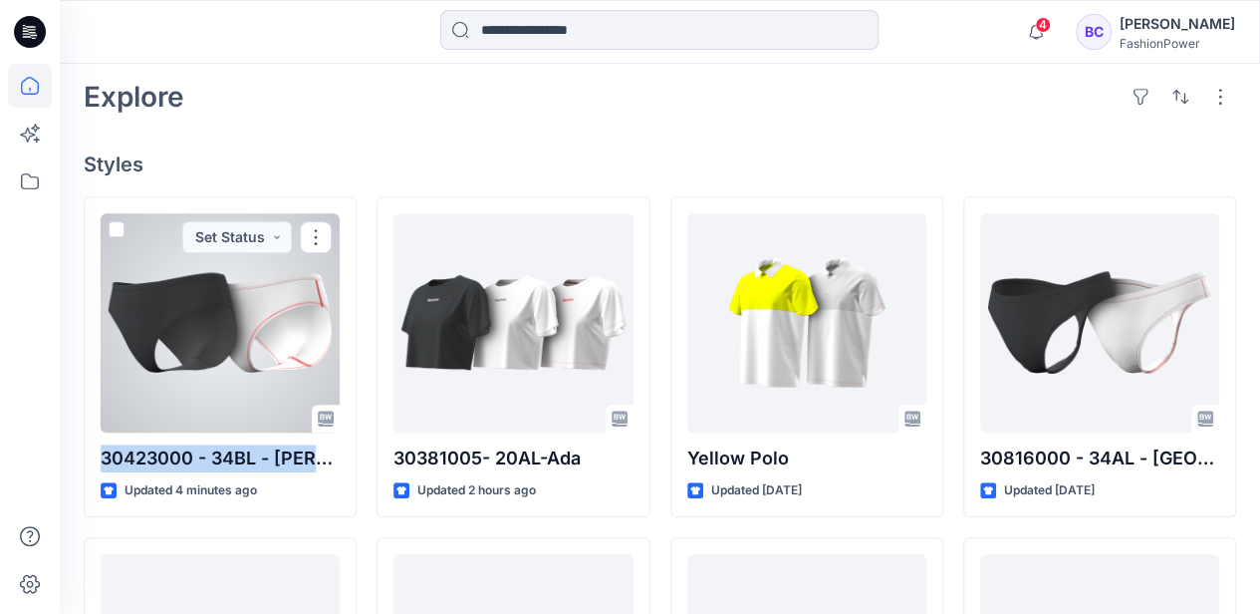
copy div "30423000 - 34BL - [PERSON_NAME]"
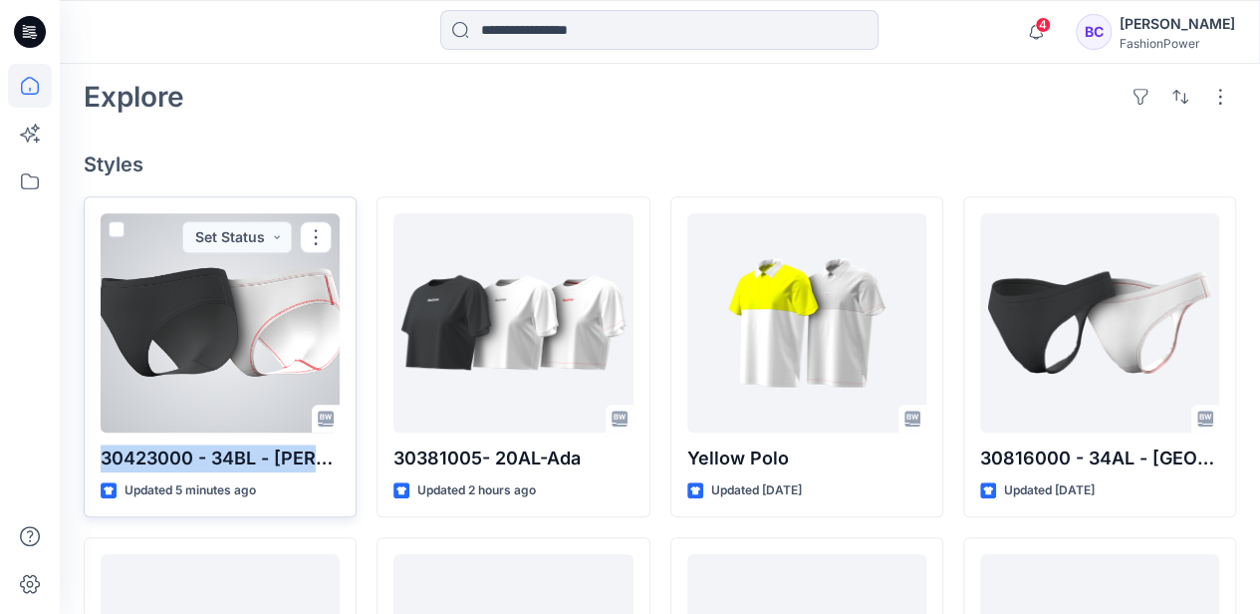
click at [285, 354] on div at bounding box center [220, 322] width 239 height 219
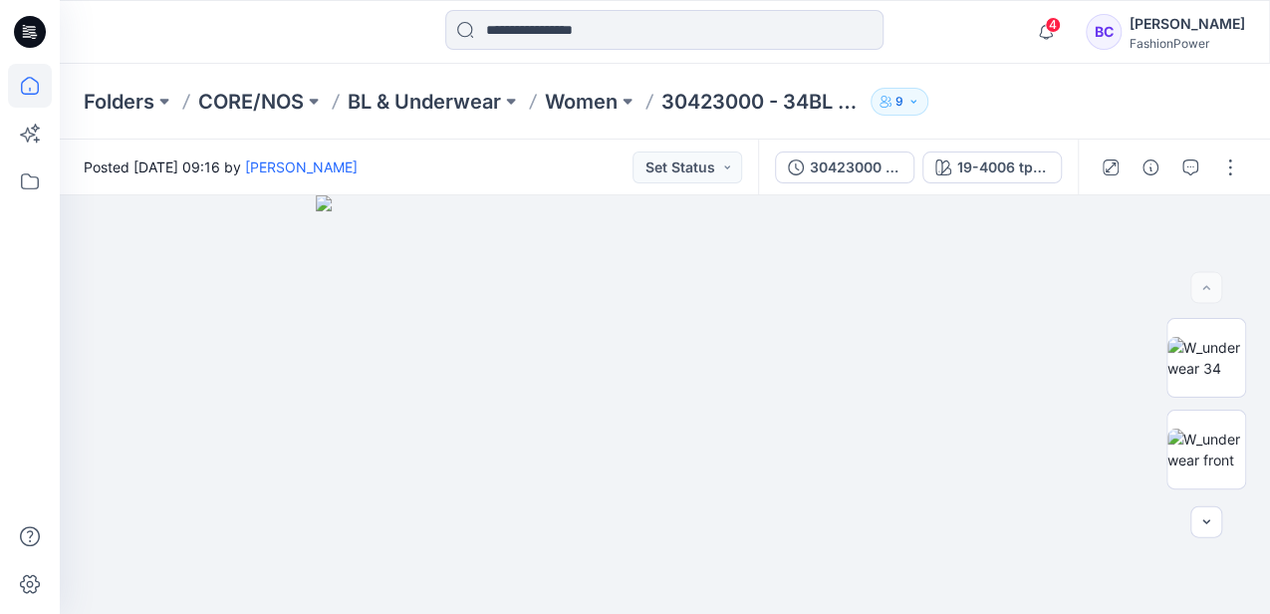
click at [22, 86] on icon at bounding box center [30, 86] width 44 height 44
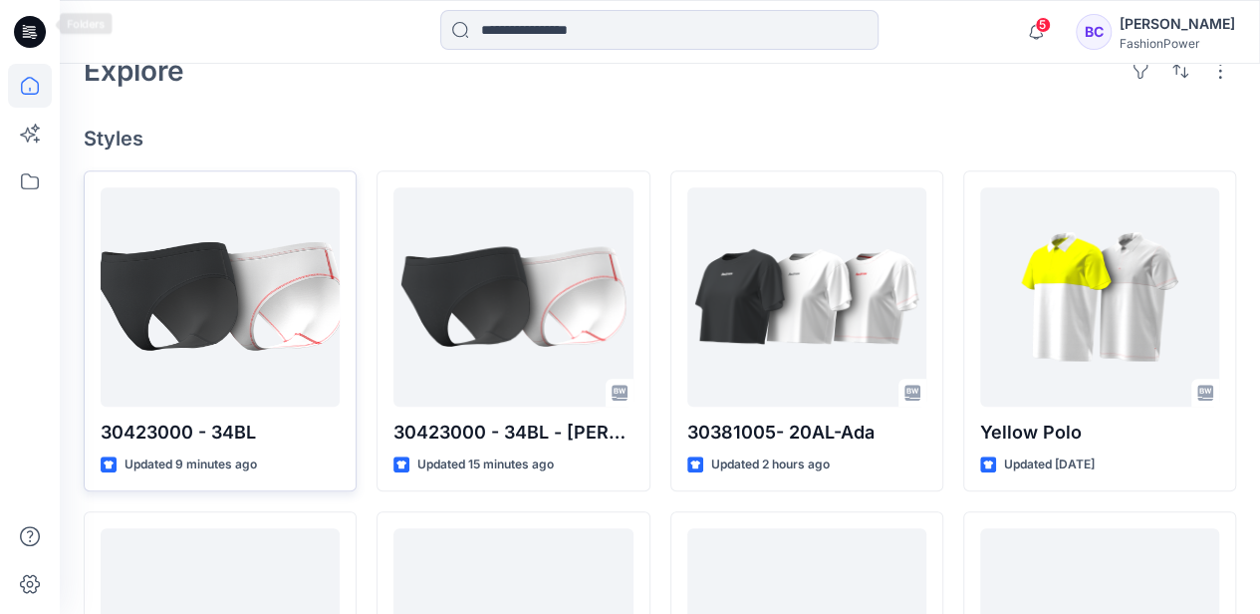
scroll to position [531, 0]
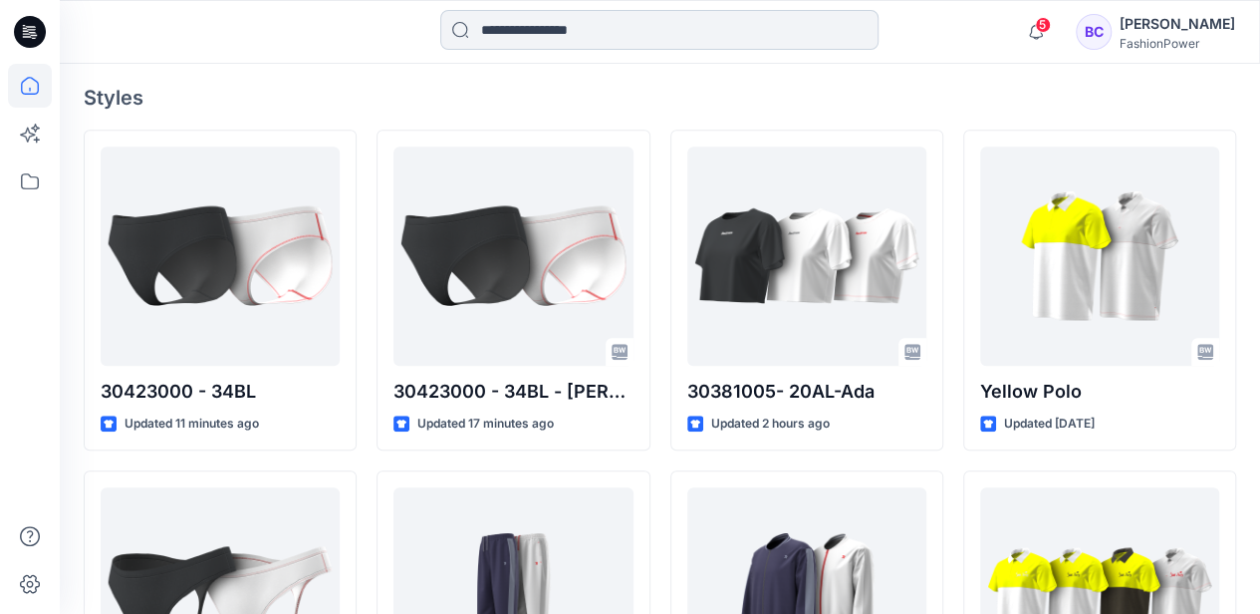
click at [507, 20] on input at bounding box center [659, 30] width 438 height 40
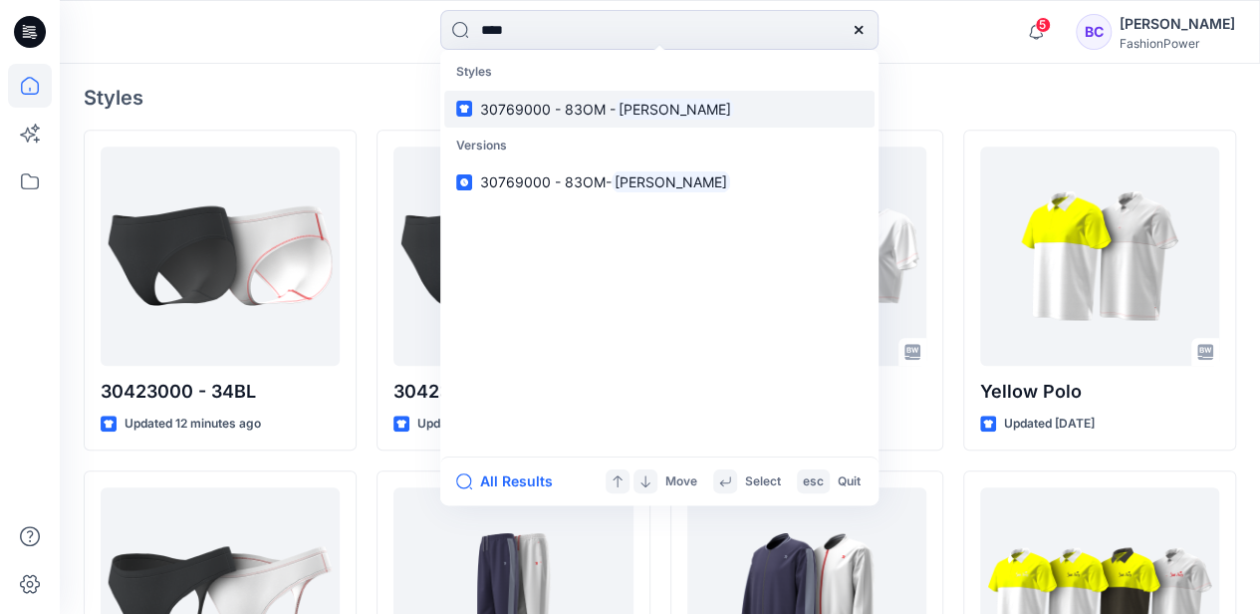
type input "****"
click at [579, 95] on link "30769000 - 83OM - Noah" at bounding box center [659, 109] width 430 height 37
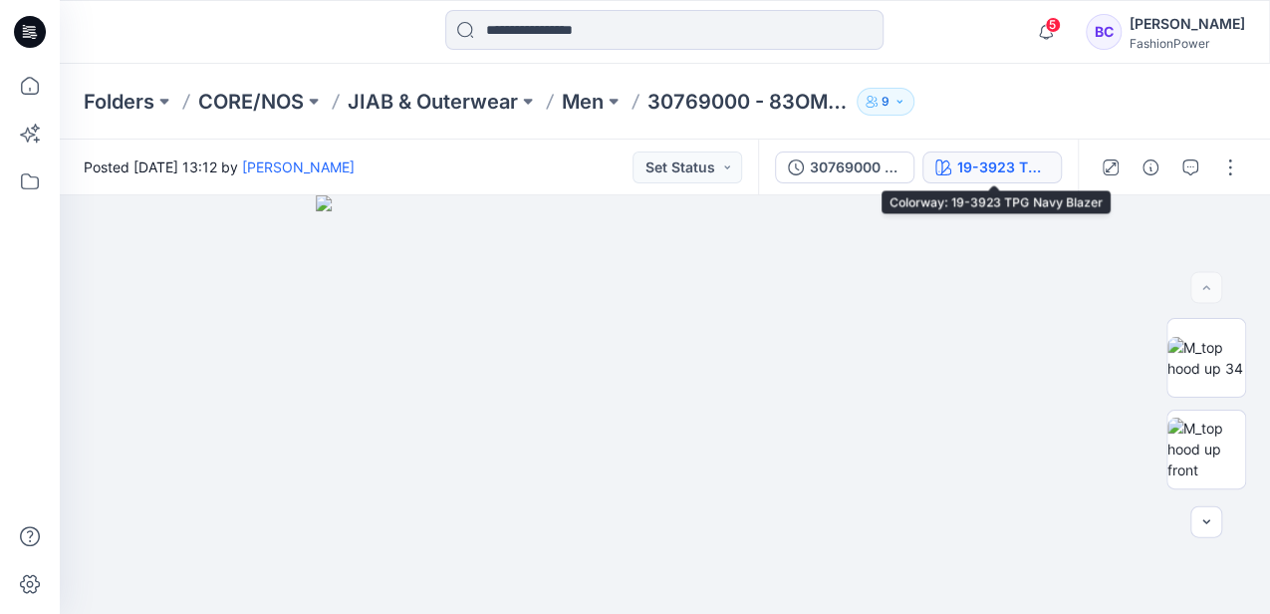
click at [1001, 170] on div "19-3923 TPG Navy Blazer" at bounding box center [1003, 167] width 92 height 22
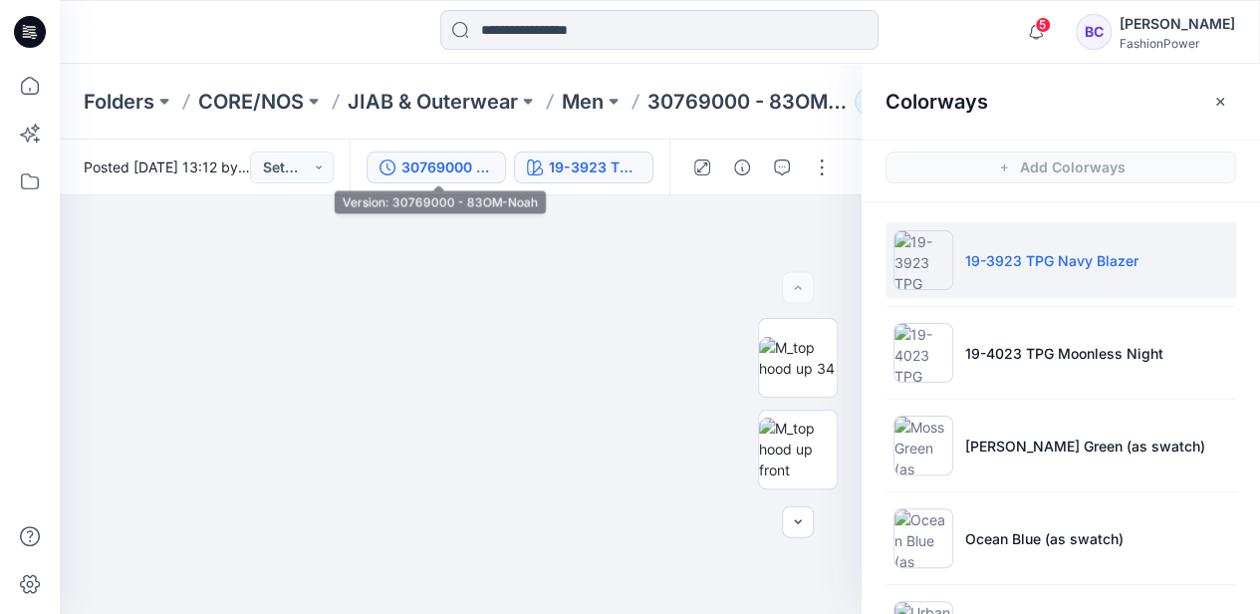
click at [433, 161] on div "30769000 - 83OM-Noah" at bounding box center [447, 167] width 92 height 22
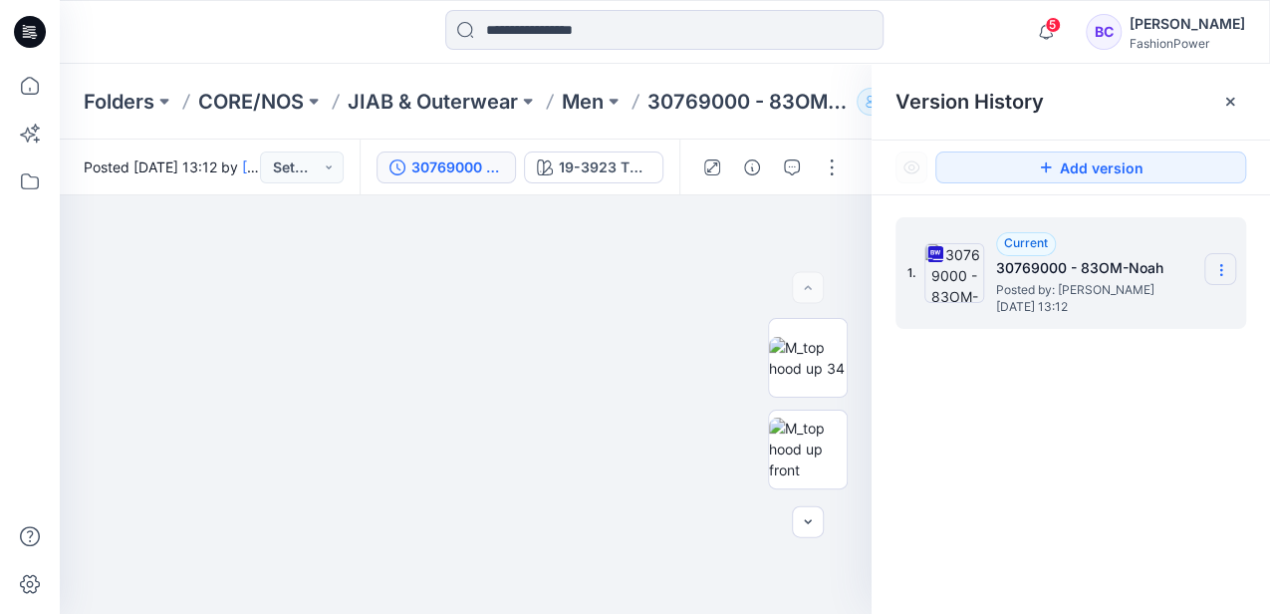
click at [1222, 266] on icon at bounding box center [1221, 270] width 16 height 16
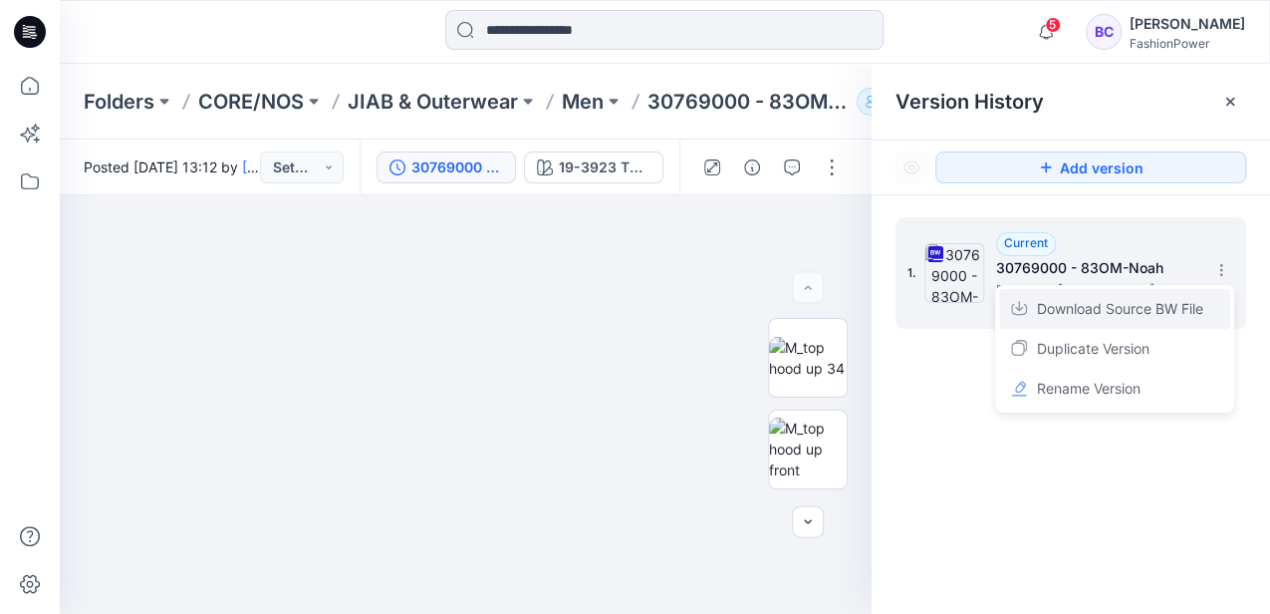
click at [1182, 307] on span "Download Source BW File" at bounding box center [1120, 309] width 166 height 24
